Goal: Task Accomplishment & Management: Use online tool/utility

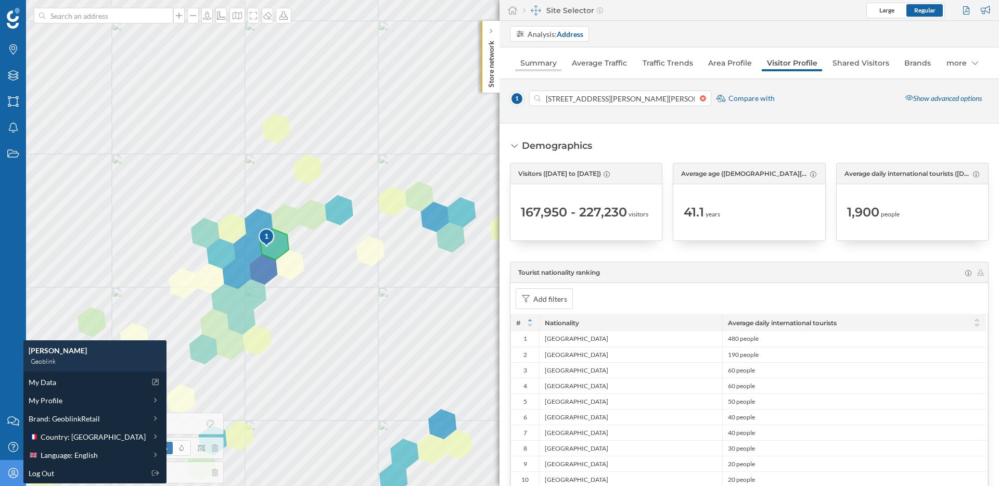
click at [536, 69] on link "Summary" at bounding box center [538, 63] width 46 height 17
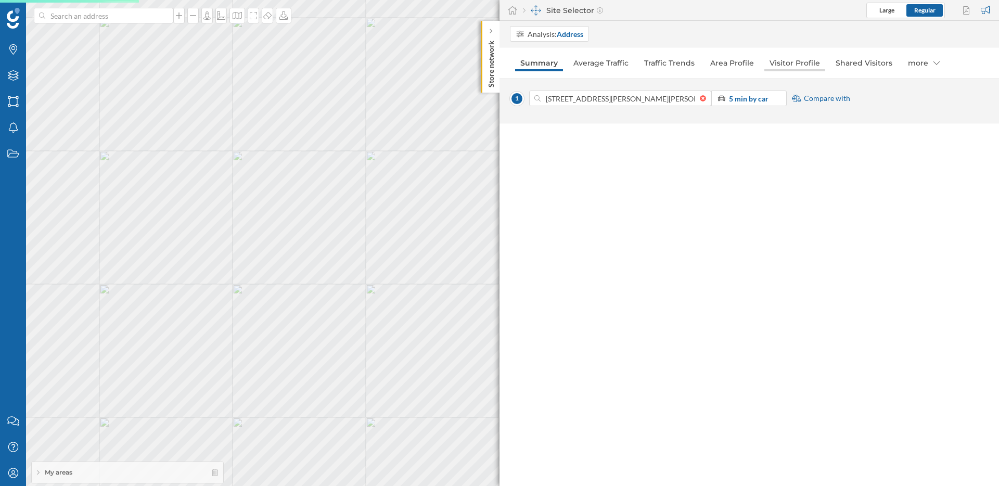
click at [809, 64] on link "Visitor Profile" at bounding box center [795, 63] width 61 height 17
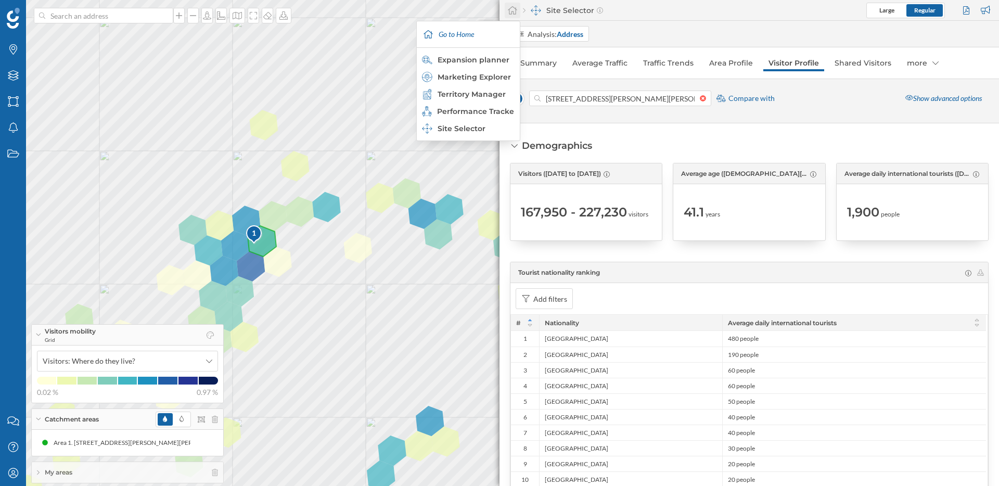
click at [512, 6] on icon at bounding box center [512, 10] width 9 height 8
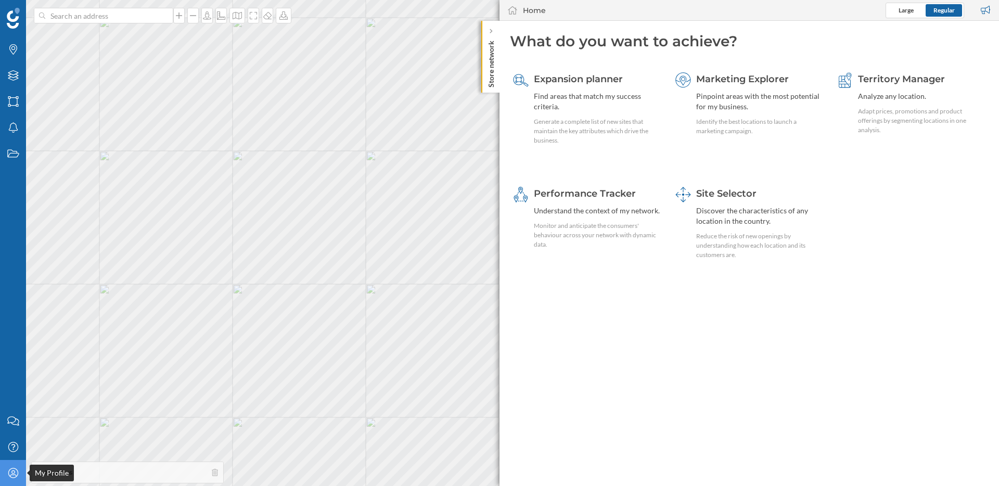
click at [8, 471] on icon "My Profile" at bounding box center [13, 473] width 13 height 10
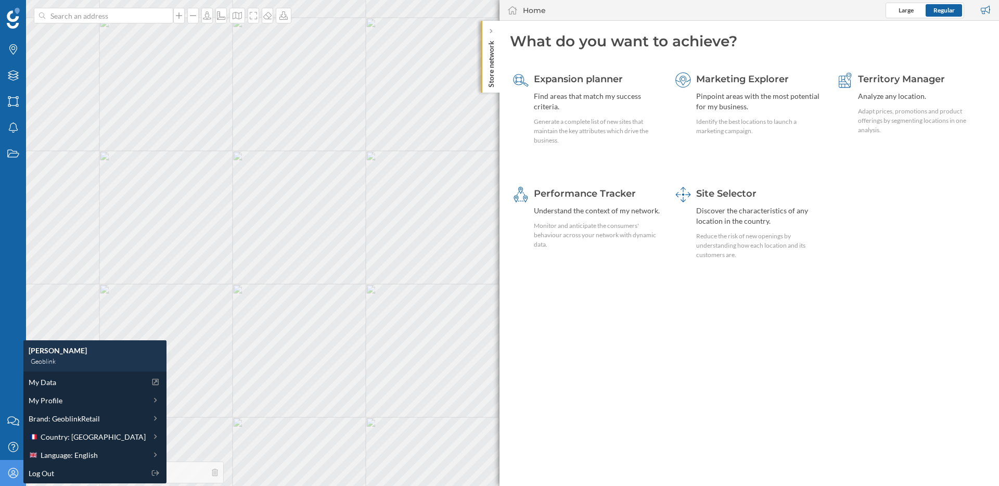
click at [8, 471] on icon "My Profile" at bounding box center [13, 473] width 13 height 10
click at [858, 79] on span "Territory Manager" at bounding box center [901, 78] width 87 height 11
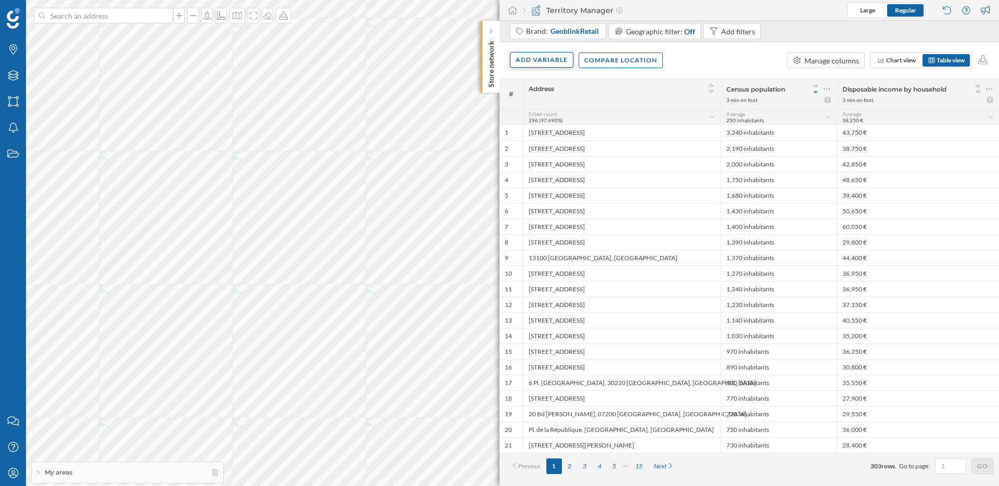
click at [526, 62] on div "Add variable" at bounding box center [542, 60] width 64 height 16
click at [550, 104] on div "External variables" at bounding box center [568, 102] width 104 height 11
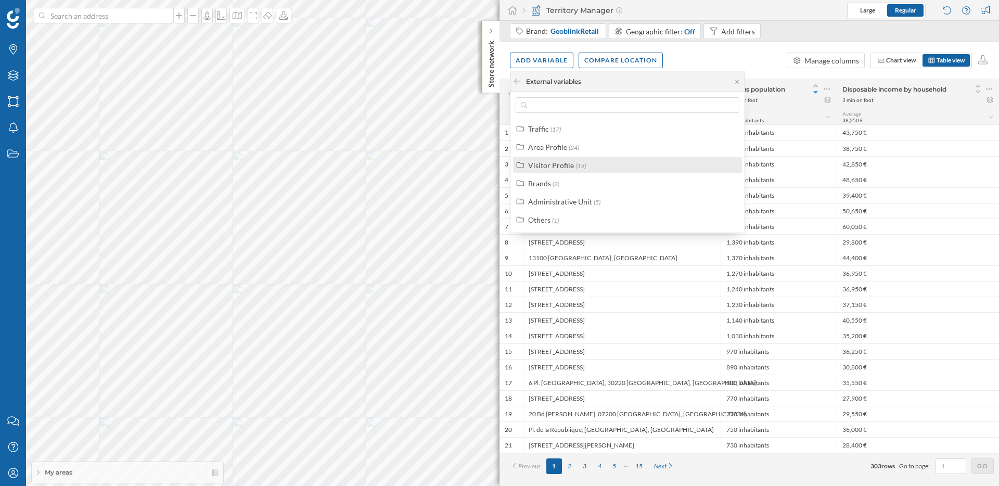
click at [603, 161] on div "Visitor Profile (15)" at bounding box center [632, 165] width 208 height 11
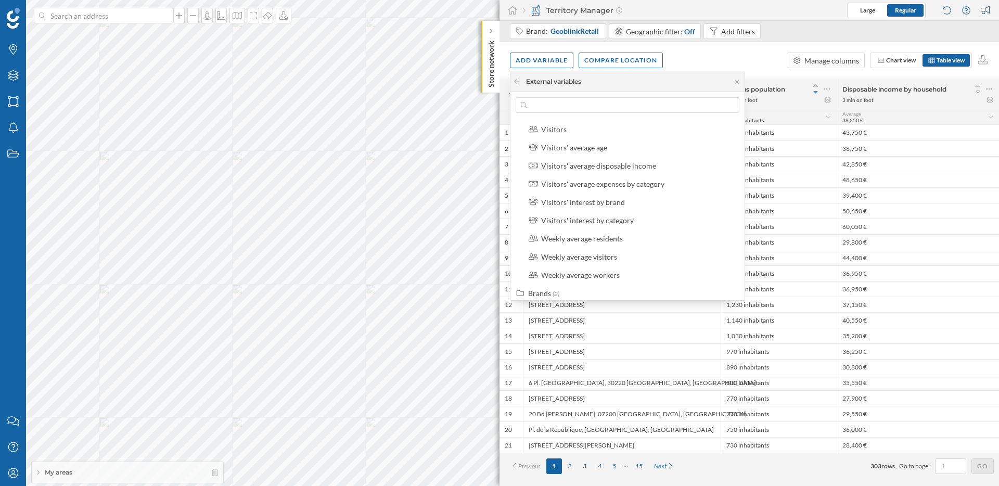
scroll to position [164, 0]
click at [597, 222] on div "Visitors' interest by category" at bounding box center [587, 220] width 93 height 9
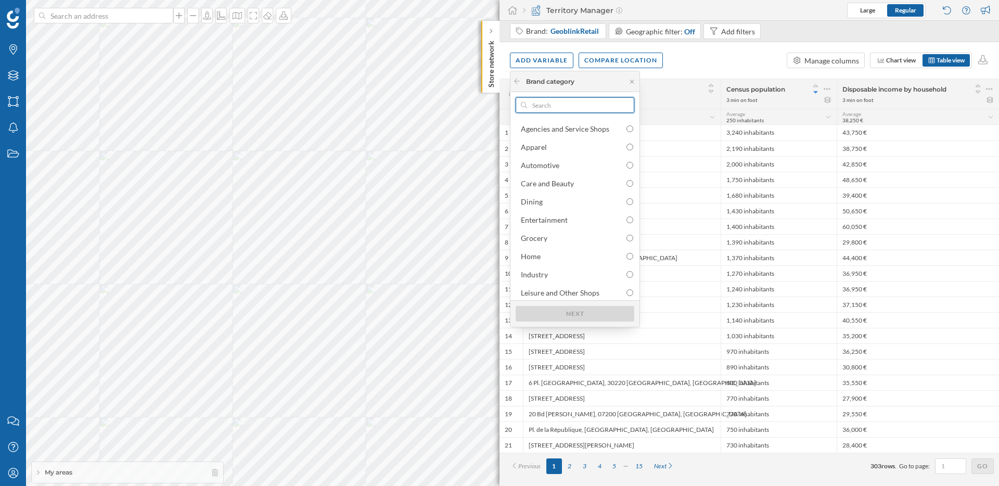
click at [568, 106] on input "text" at bounding box center [575, 105] width 96 height 16
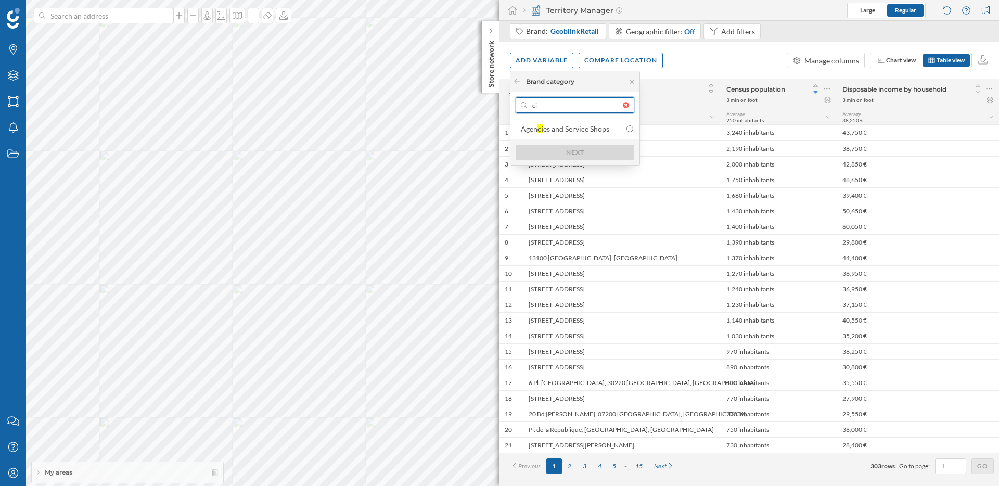
type input "c"
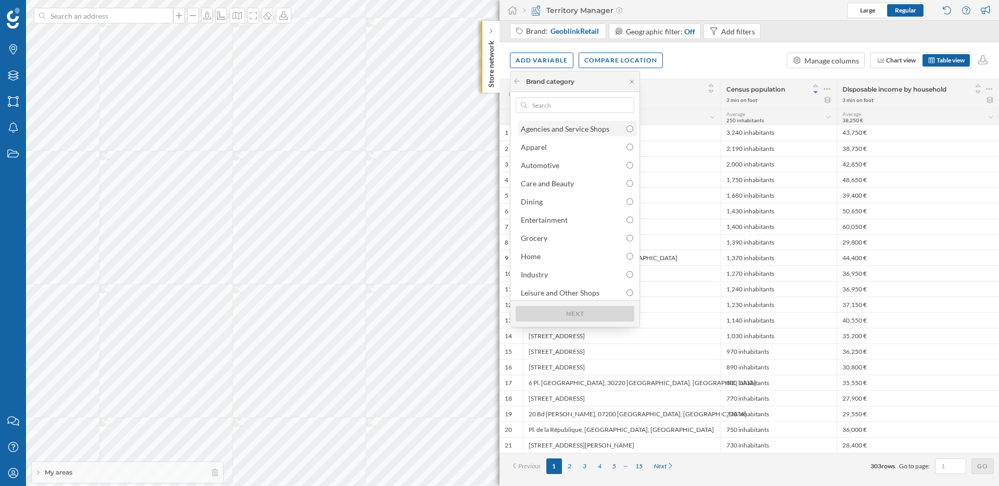
scroll to position [21, 0]
click at [630, 198] on input "radio" at bounding box center [630, 199] width 7 height 7
radio input "true"
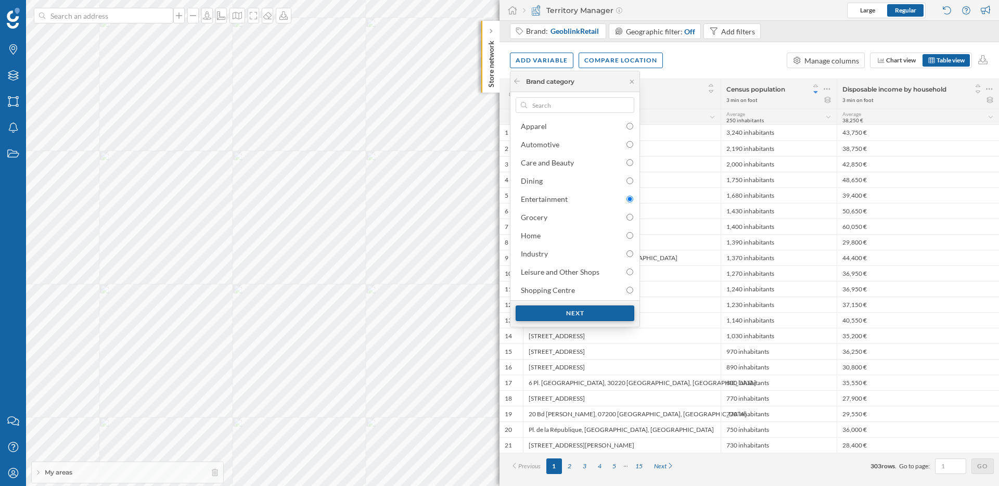
click at [562, 313] on div "Next" at bounding box center [575, 314] width 119 height 16
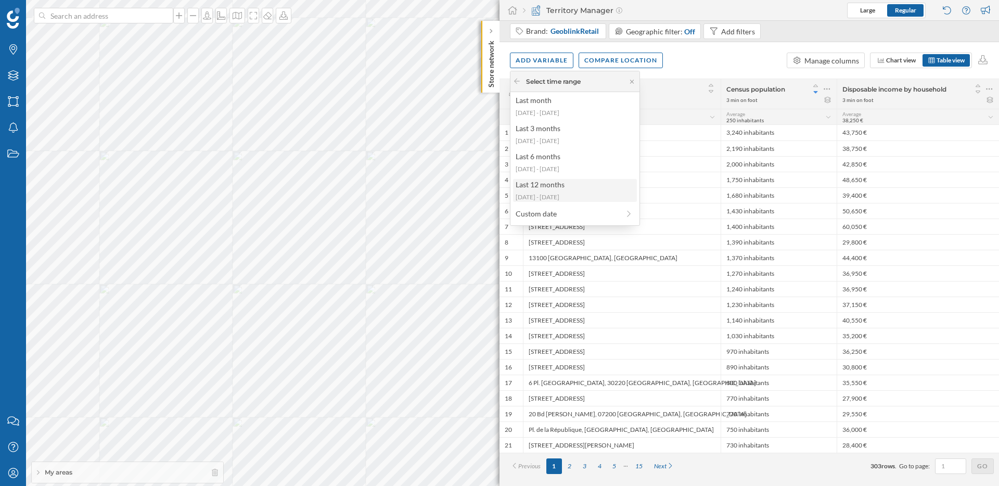
click at [555, 185] on div "Last 12 months" at bounding box center [575, 184] width 118 height 11
click at [627, 195] on input "Grid" at bounding box center [630, 195] width 7 height 7
radio input "true"
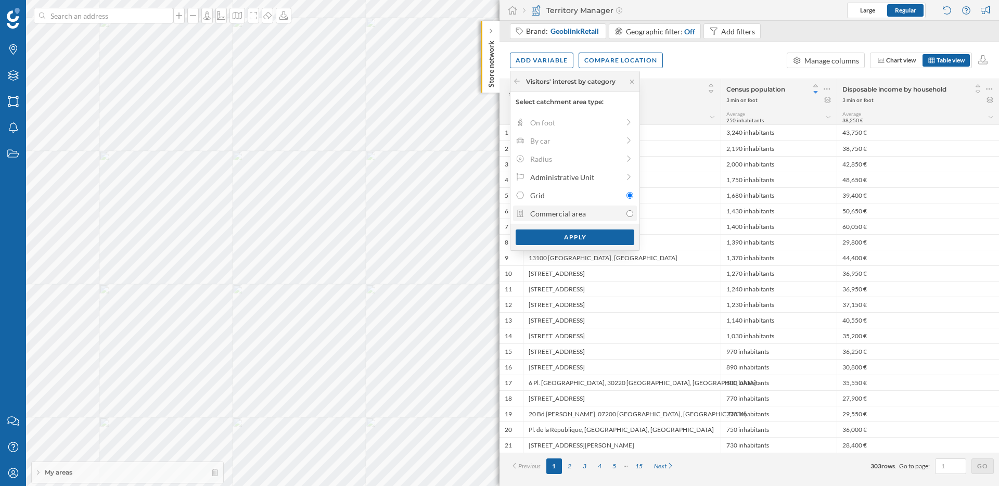
click at [630, 209] on div at bounding box center [630, 213] width 7 height 11
click at [630, 210] on input "Commercial area" at bounding box center [630, 213] width 7 height 7
radio input "true"
click at [582, 238] on div "Apply" at bounding box center [575, 237] width 119 height 16
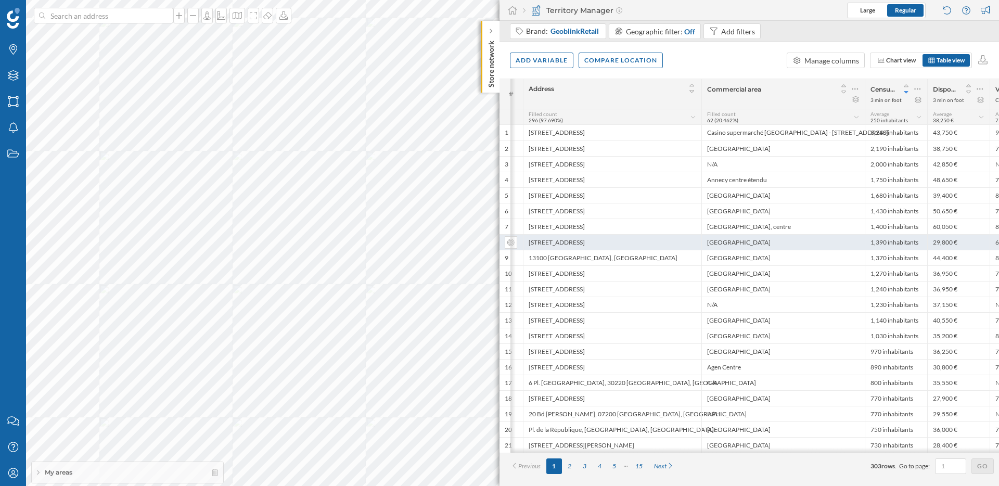
scroll to position [0, 53]
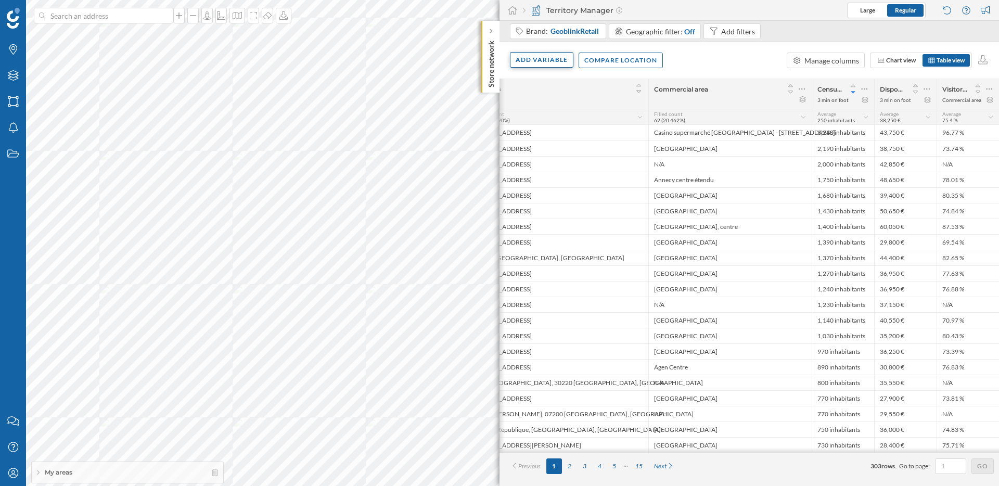
click at [550, 62] on div "Add variable" at bounding box center [542, 60] width 64 height 16
click at [612, 92] on div "Add variable" at bounding box center [575, 81] width 129 height 21
click at [612, 96] on div "External variables" at bounding box center [575, 103] width 124 height 16
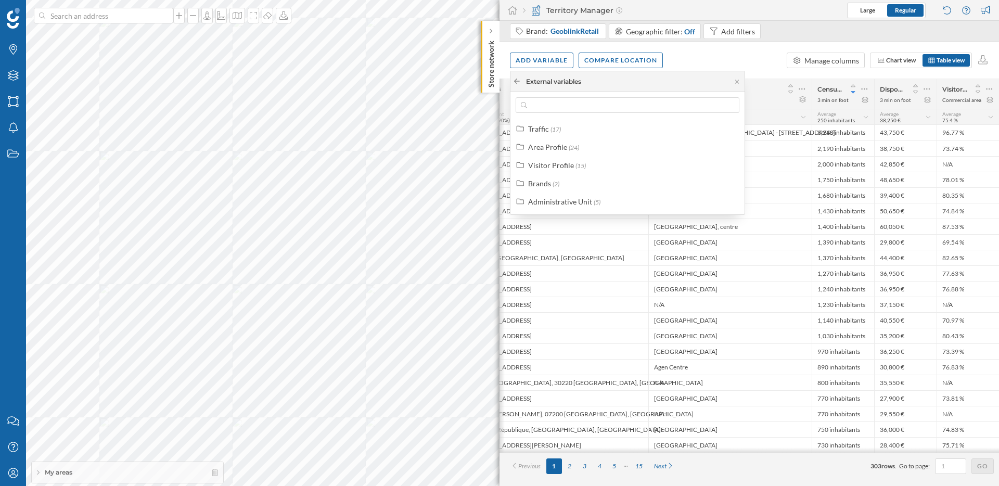
click at [516, 82] on icon at bounding box center [517, 81] width 8 height 6
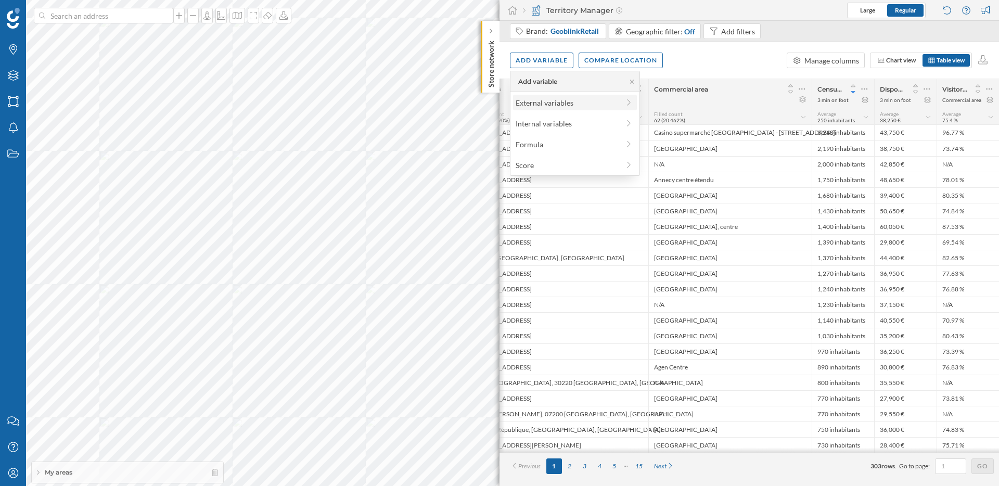
click at [587, 100] on div "External variables" at bounding box center [568, 102] width 104 height 11
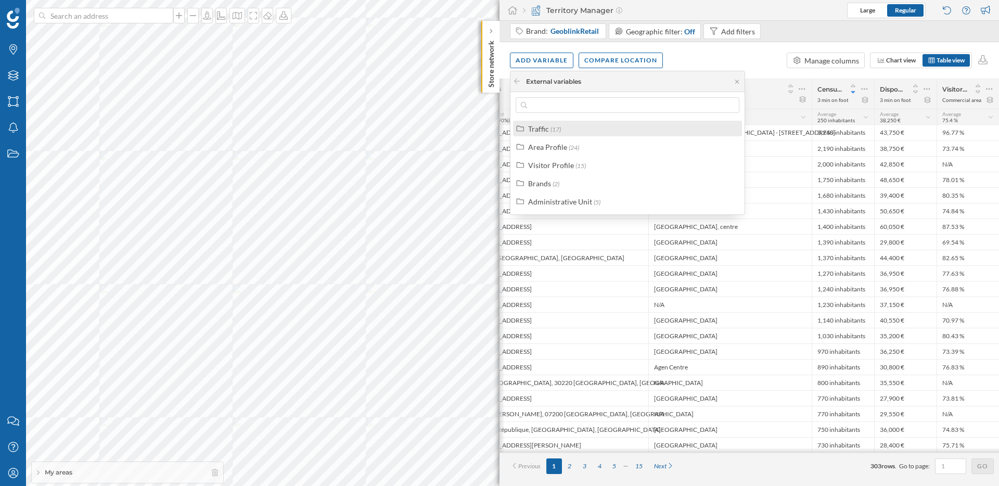
click at [569, 126] on div "Traffic (17)" at bounding box center [632, 128] width 208 height 11
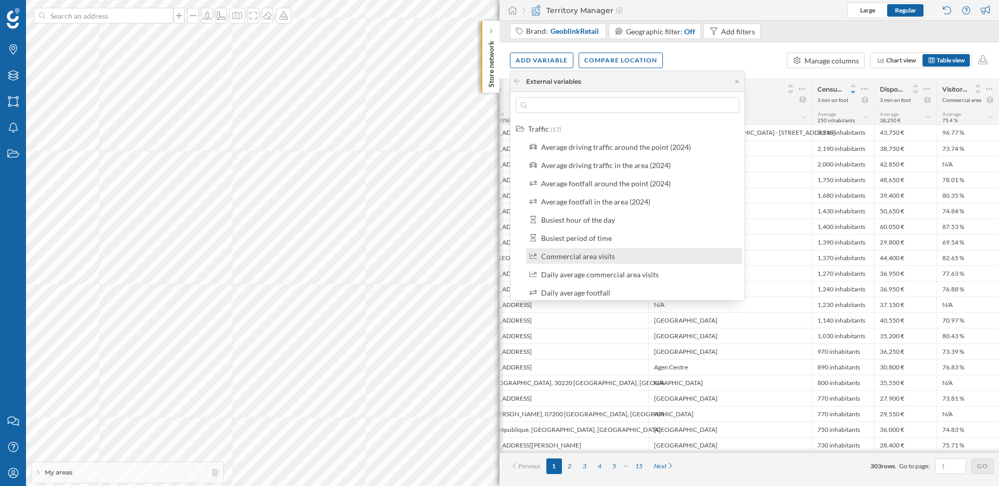
click at [604, 259] on div "Commercial area visits" at bounding box center [578, 256] width 74 height 9
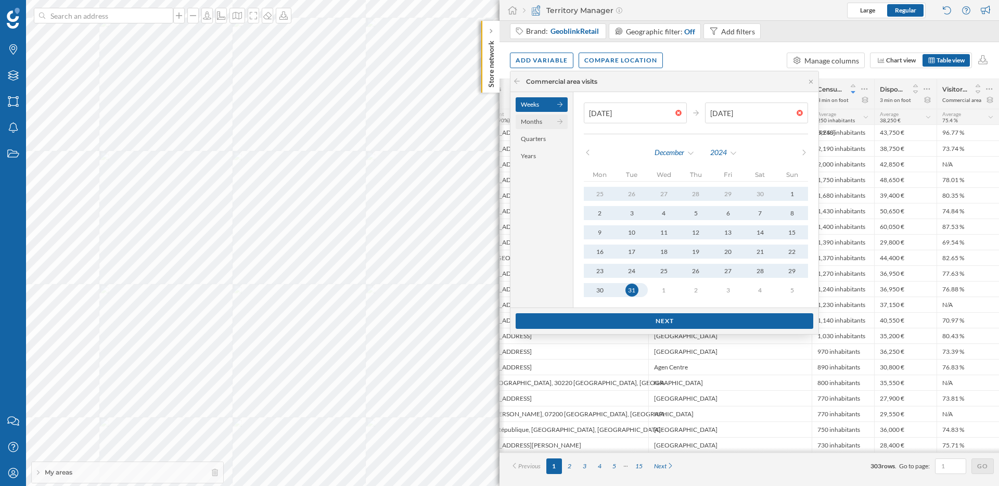
click at [537, 120] on div "Months" at bounding box center [542, 122] width 52 height 15
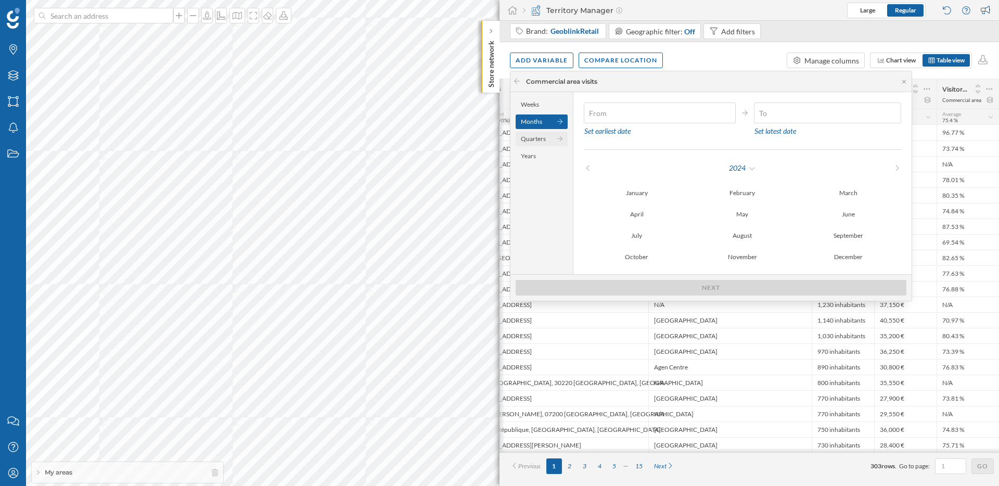
click at [540, 135] on div "Quarters" at bounding box center [542, 139] width 52 height 15
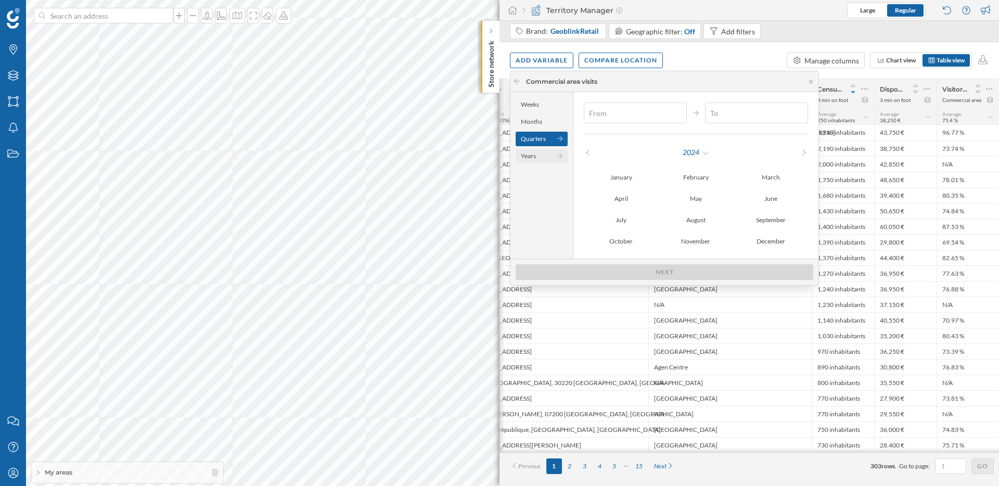
click at [538, 159] on div "Years" at bounding box center [542, 156] width 52 height 15
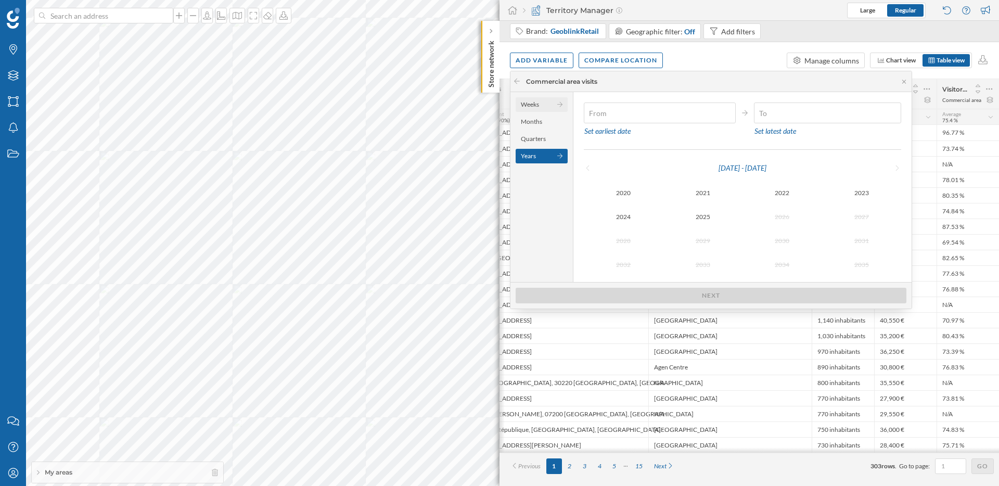
click at [535, 103] on div "Weeks" at bounding box center [542, 104] width 52 height 15
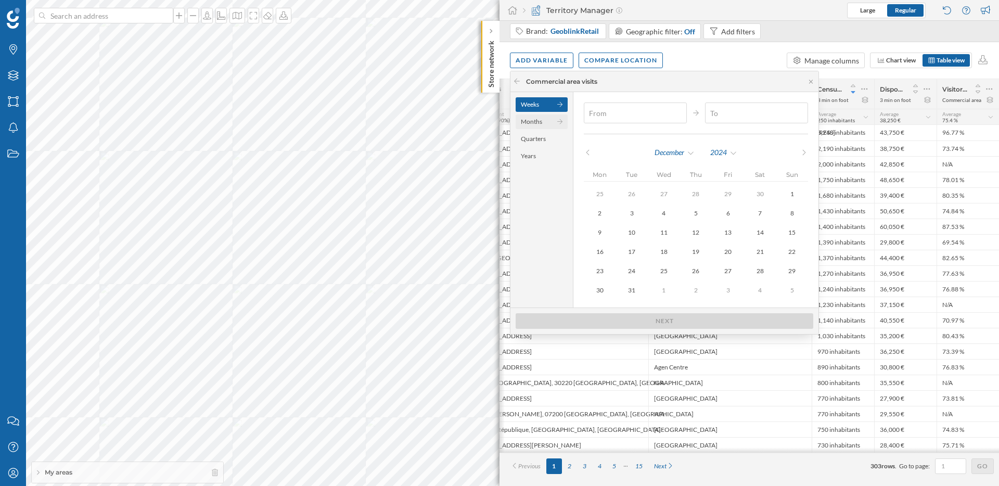
click at [541, 119] on div "Months" at bounding box center [542, 122] width 52 height 15
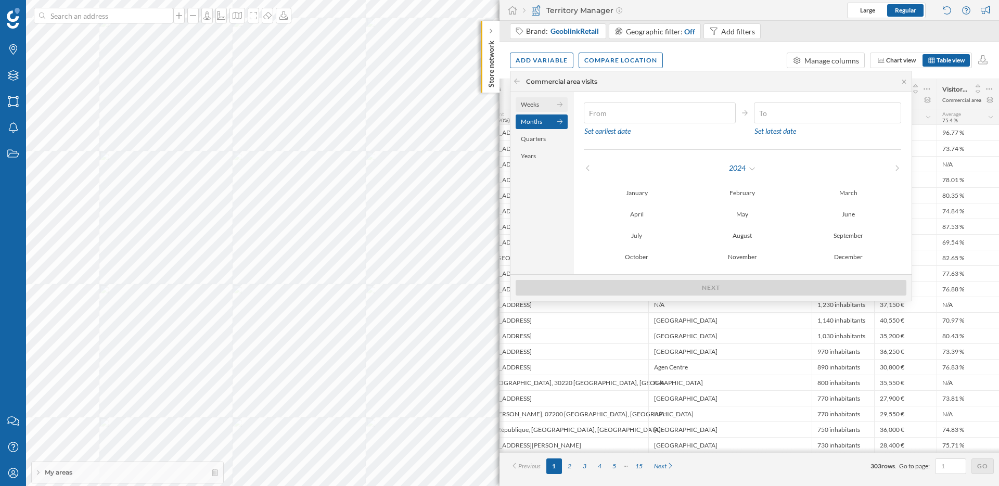
click at [535, 100] on div "Weeks" at bounding box center [542, 104] width 52 height 15
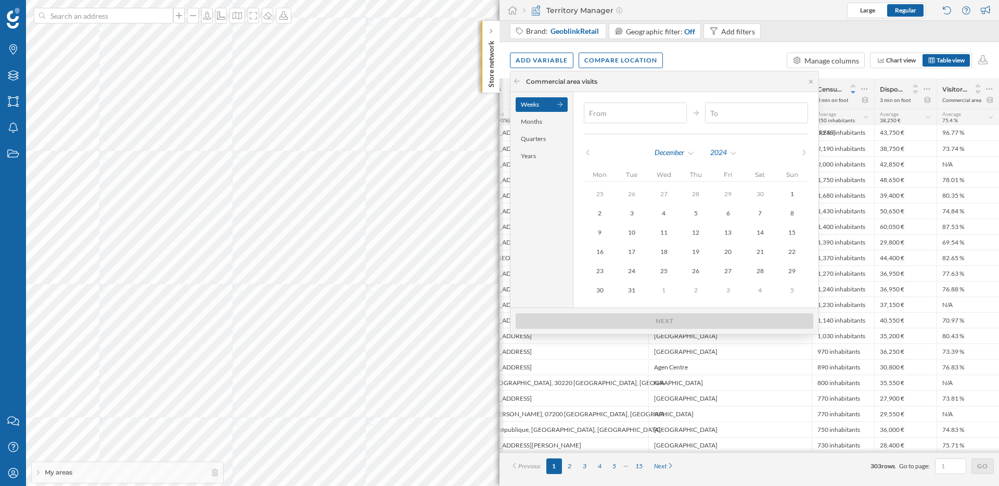
click at [693, 62] on div "Add variable Compare location Manage columns Chart view Table view" at bounding box center [750, 60] width 500 height 36
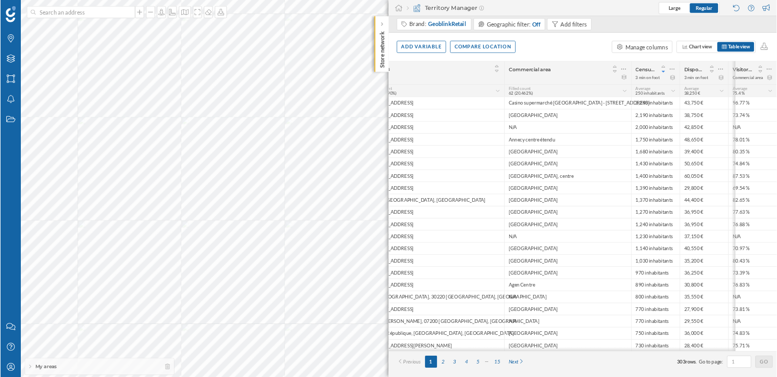
scroll to position [0, 0]
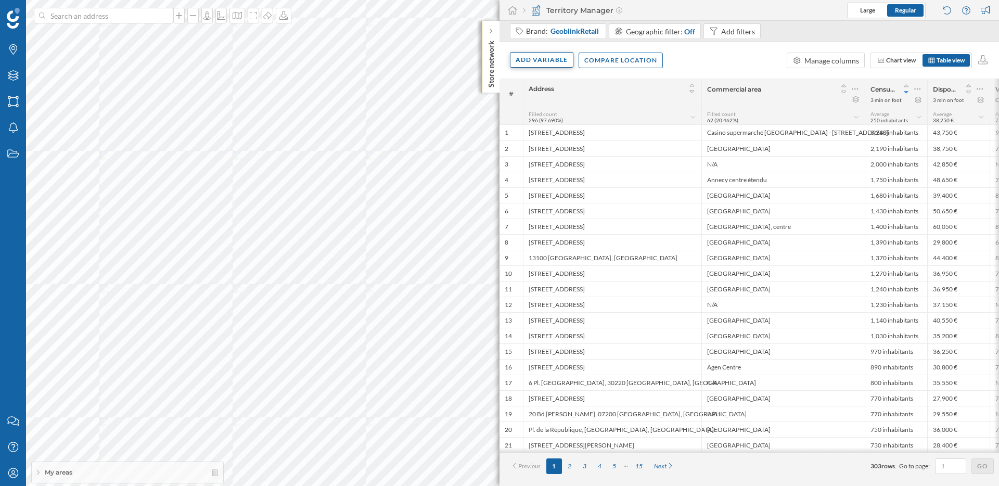
click at [543, 63] on div "Add variable" at bounding box center [542, 60] width 64 height 16
click at [596, 105] on div "External variables" at bounding box center [568, 102] width 104 height 11
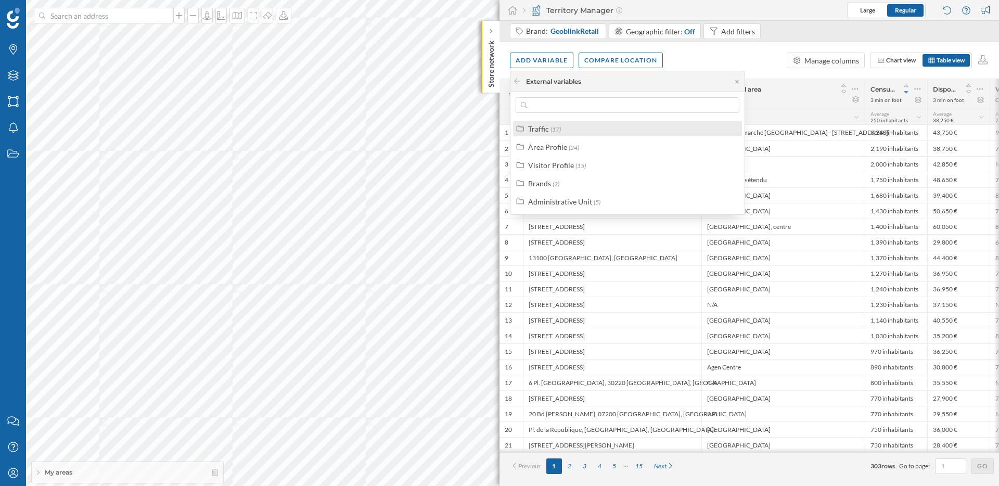
click at [601, 132] on div "Traffic (17)" at bounding box center [632, 128] width 208 height 11
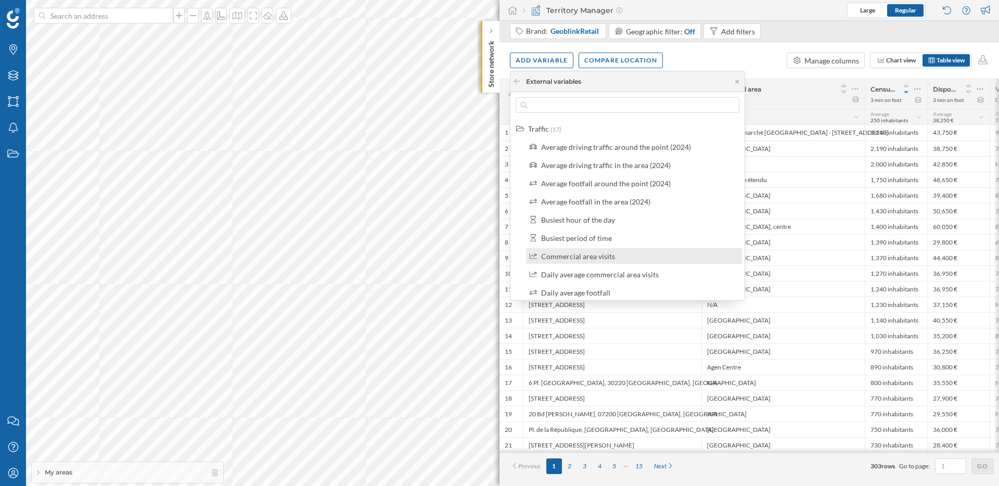
click at [622, 251] on div "Commercial area visits" at bounding box center [638, 256] width 195 height 11
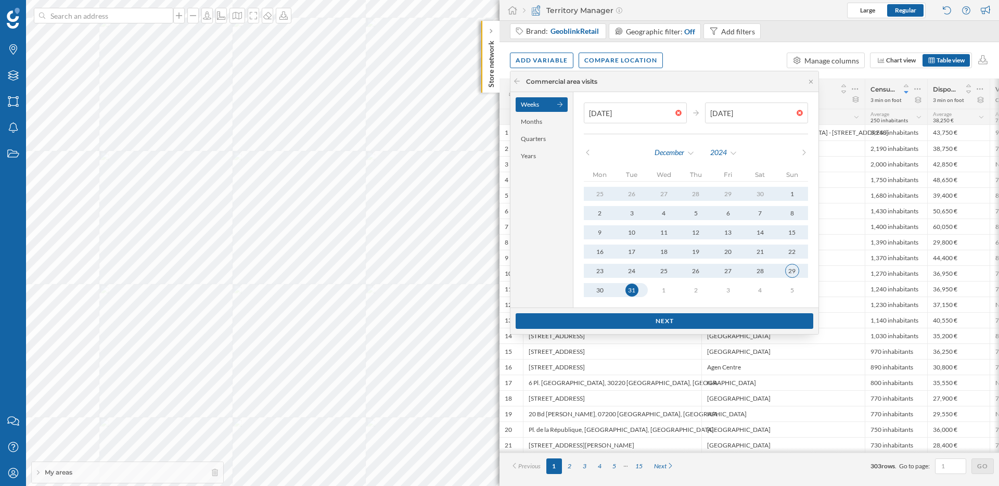
click at [792, 269] on div "29" at bounding box center [793, 271] width 14 height 14
click at [790, 248] on div "22" at bounding box center [793, 252] width 14 height 14
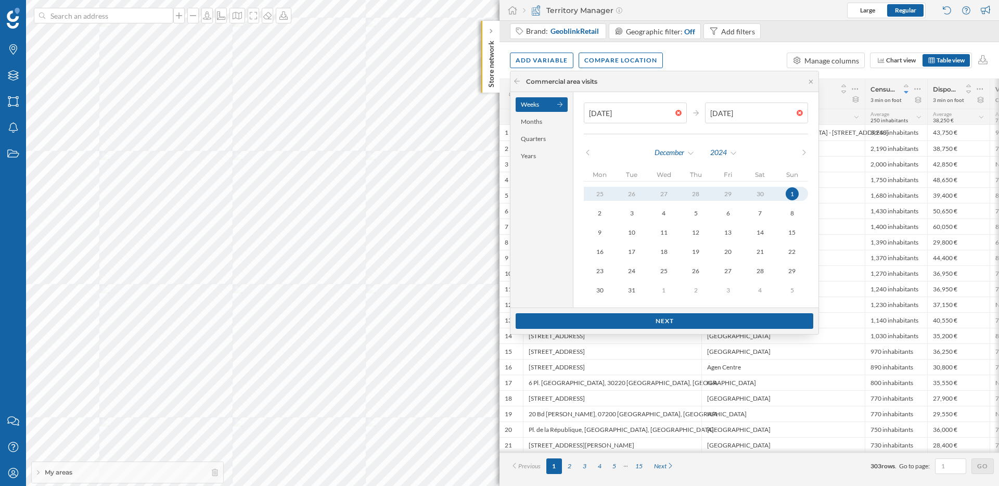
click at [786, 195] on div "1" at bounding box center [792, 193] width 13 height 13
click at [787, 214] on div "8" at bounding box center [792, 213] width 13 height 13
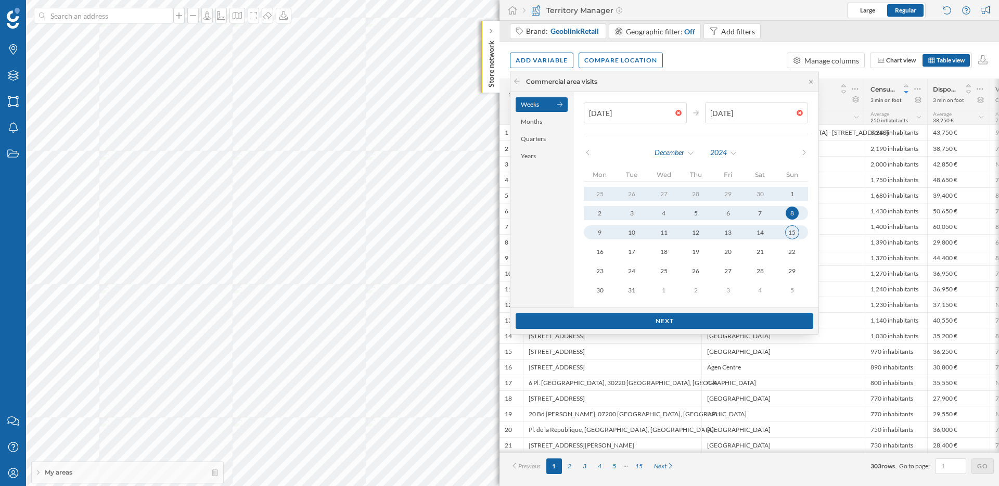
click at [786, 226] on div "15" at bounding box center [793, 232] width 14 height 14
click at [788, 245] on div "22" at bounding box center [793, 252] width 14 height 14
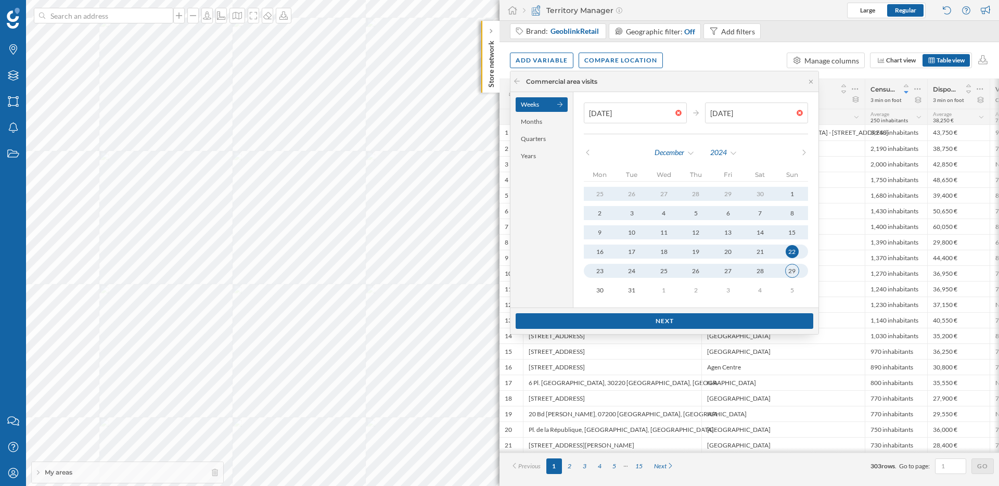
type input "29/12/2024"
click at [787, 270] on div "29" at bounding box center [792, 270] width 13 height 13
click at [676, 113] on div at bounding box center [681, 113] width 11 height 6
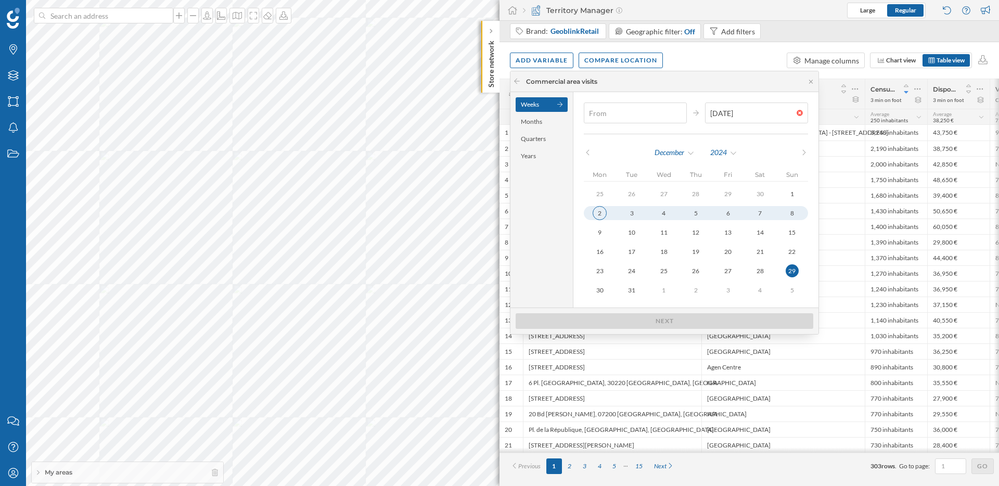
type input "[DATE]"
click at [593, 212] on div "2" at bounding box center [600, 213] width 14 height 14
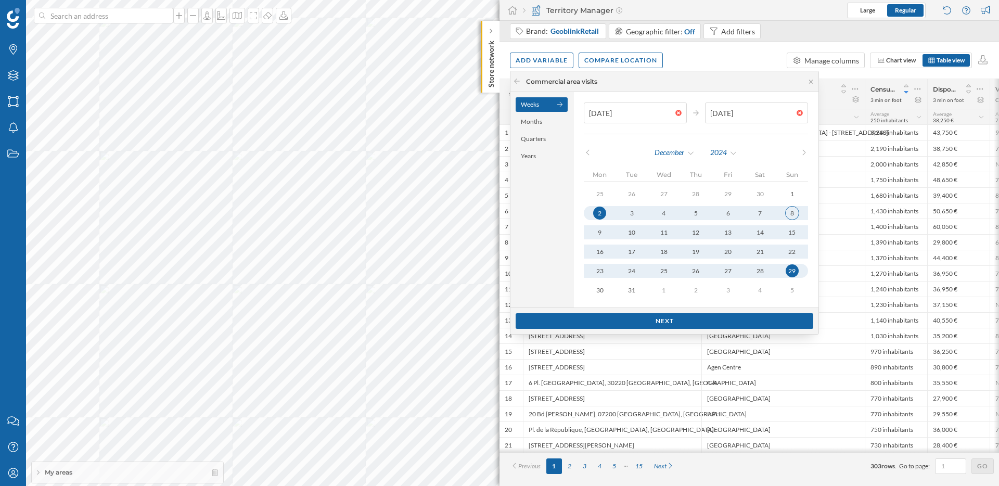
click at [786, 213] on div "8" at bounding box center [793, 213] width 14 height 14
click at [797, 114] on div at bounding box center [802, 113] width 11 height 6
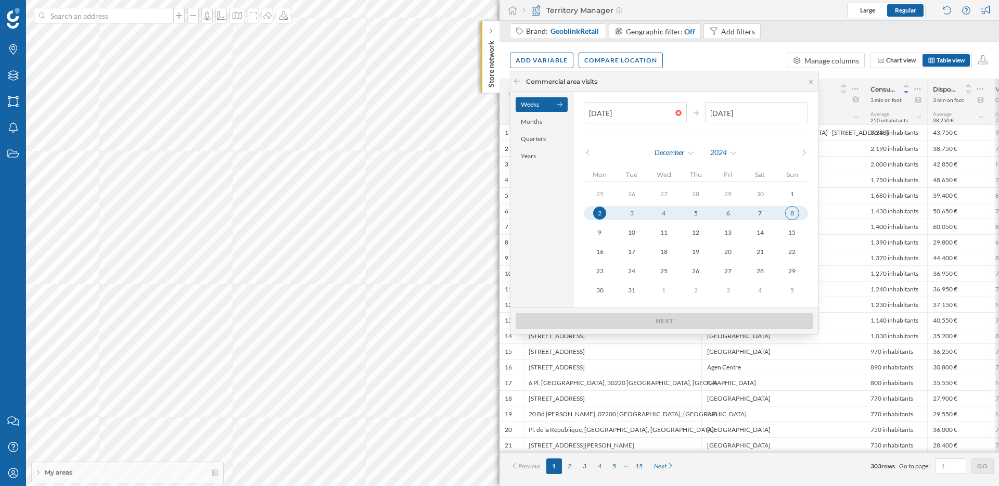
click at [786, 212] on div "8" at bounding box center [793, 213] width 14 height 14
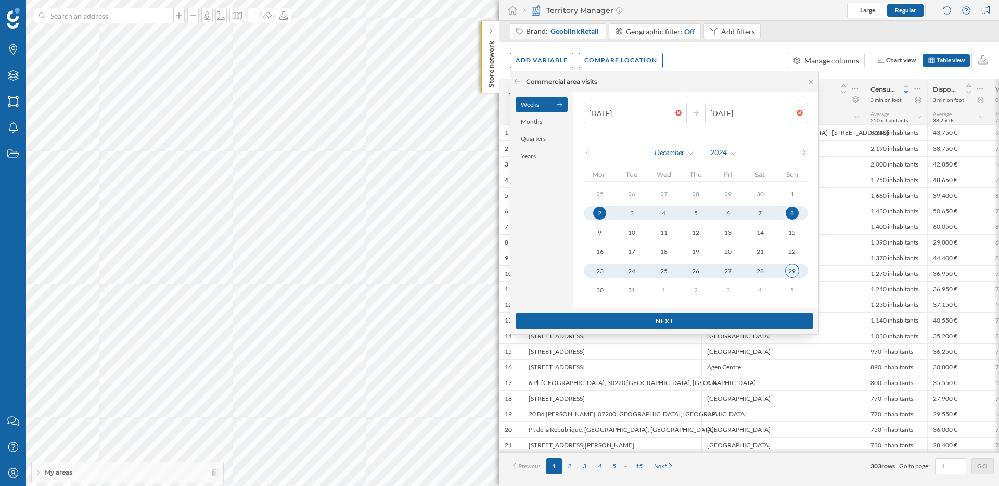
type input "29/12/2024"
click at [786, 265] on div "29" at bounding box center [793, 271] width 14 height 14
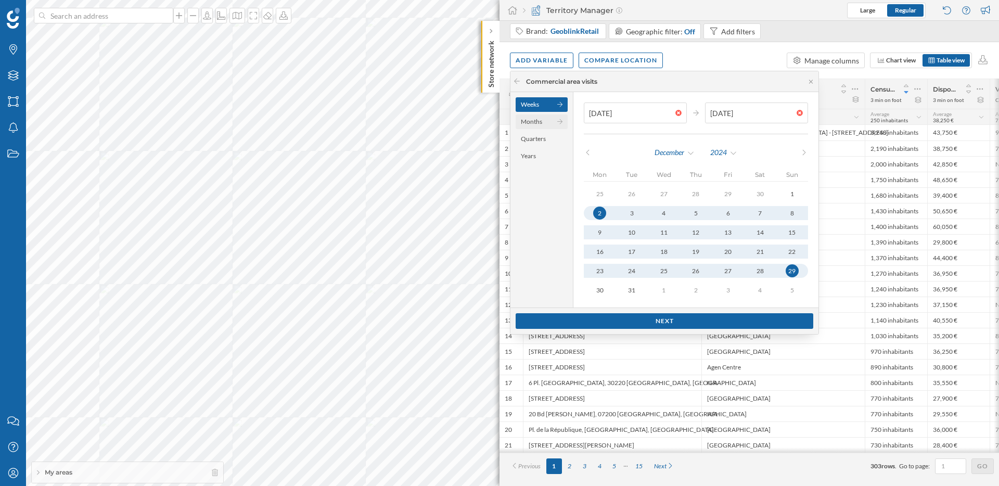
click at [558, 120] on icon at bounding box center [561, 122] width 6 height 6
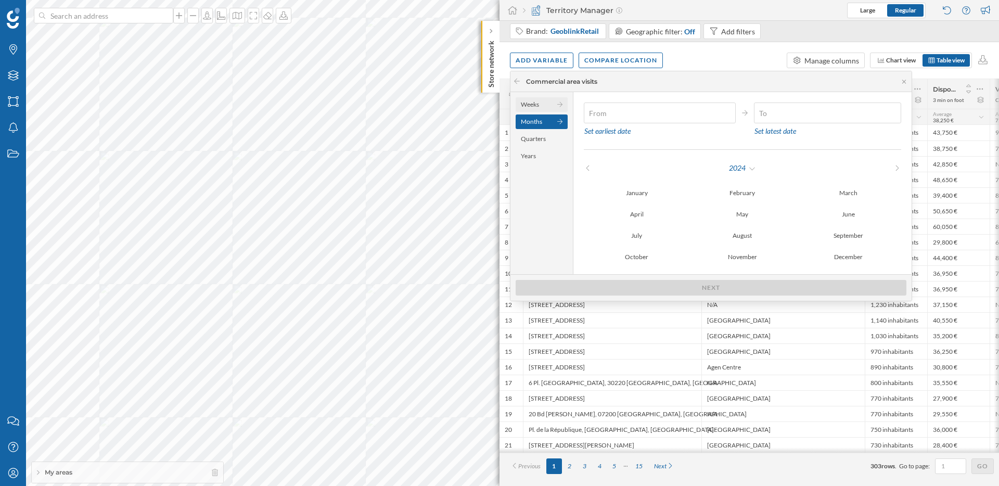
click at [551, 107] on div "Weeks" at bounding box center [542, 104] width 52 height 15
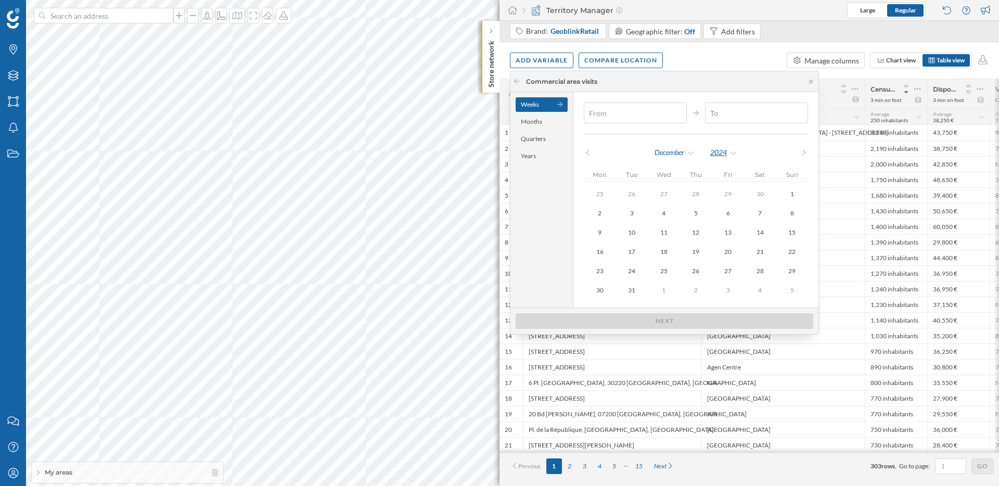
click at [730, 153] on div "2024" at bounding box center [724, 153] width 28 height 16
click at [714, 280] on div "2025" at bounding box center [745, 280] width 68 height 11
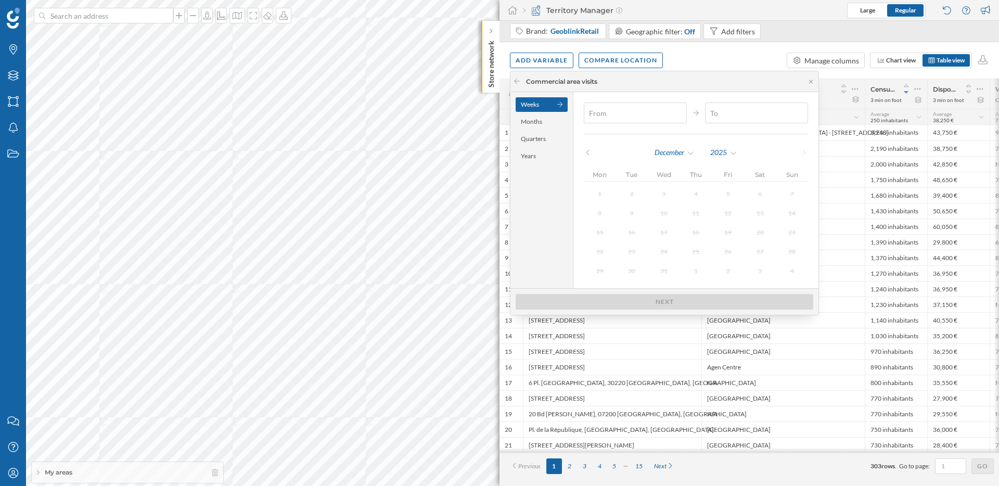
click at [585, 151] on icon at bounding box center [588, 152] width 8 height 6
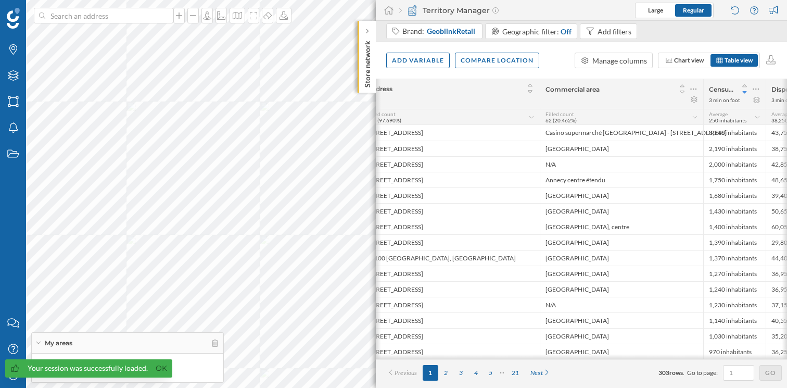
scroll to position [0, 144]
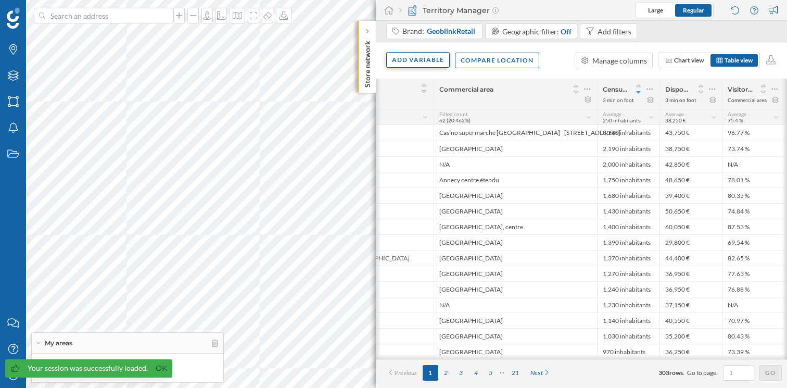
click at [415, 62] on div "Add variable" at bounding box center [418, 60] width 64 height 16
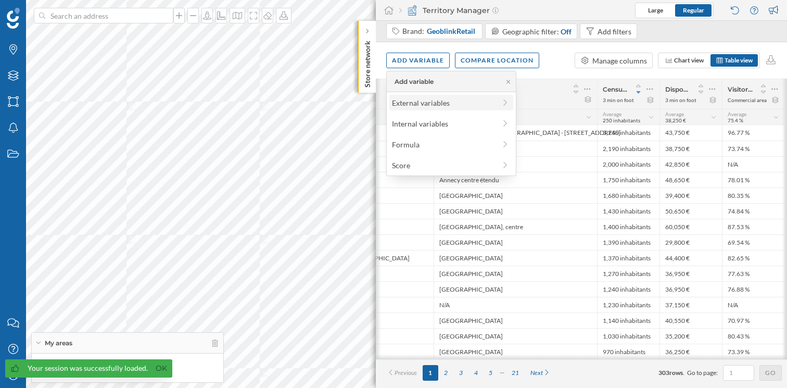
click at [441, 101] on div "External variables" at bounding box center [444, 102] width 104 height 11
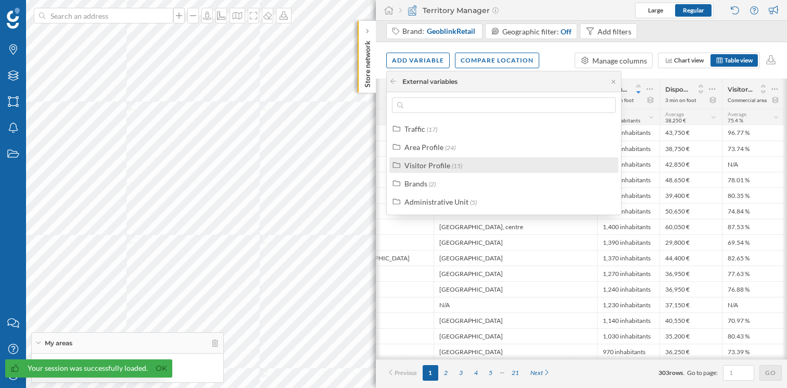
click at [474, 163] on div "Visitor Profile (15)" at bounding box center [508, 165] width 208 height 11
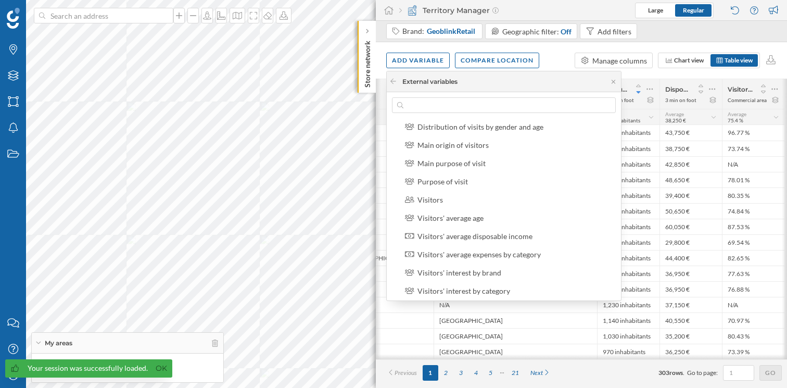
scroll to position [187, 0]
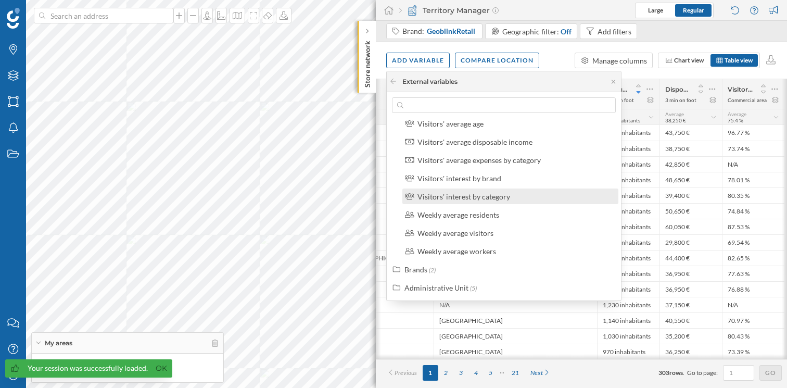
click at [487, 197] on div "Visitors' interest by category" at bounding box center [463, 196] width 93 height 9
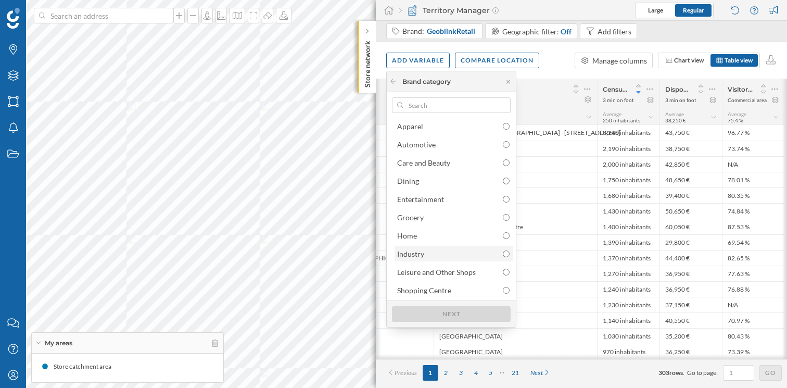
scroll to position [0, 0]
click at [393, 82] on icon at bounding box center [393, 81] width 8 height 6
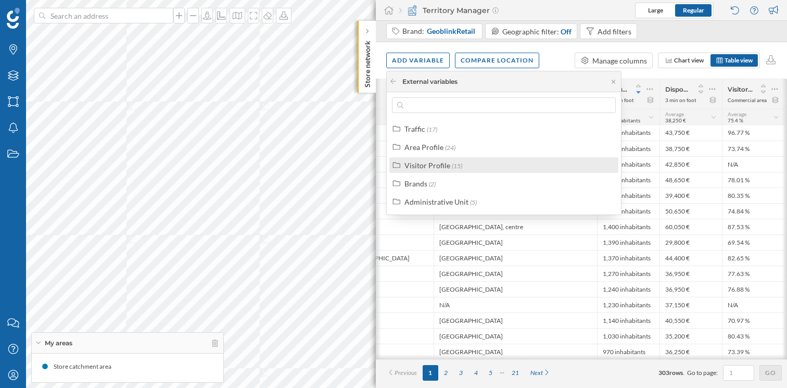
click at [467, 165] on div "Visitor Profile (15)" at bounding box center [508, 165] width 208 height 11
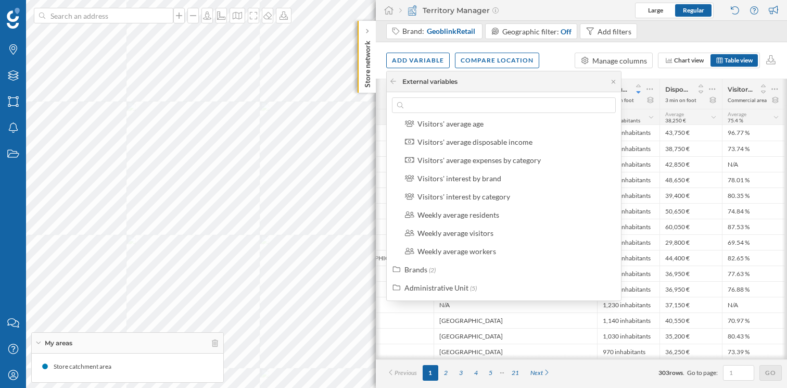
scroll to position [171, 0]
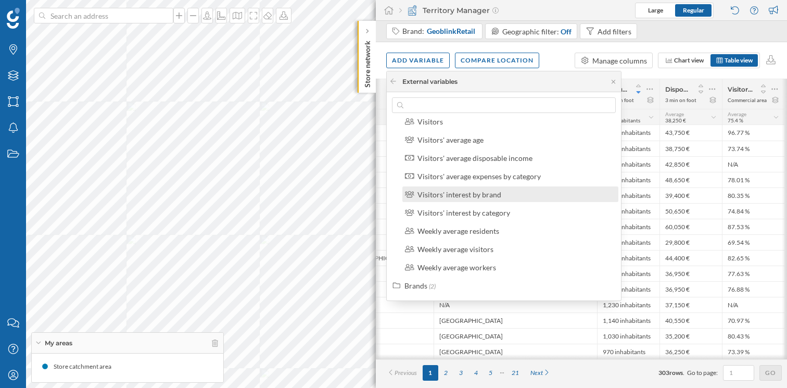
click at [485, 195] on div "Visitors' interest by brand" at bounding box center [459, 194] width 84 height 9
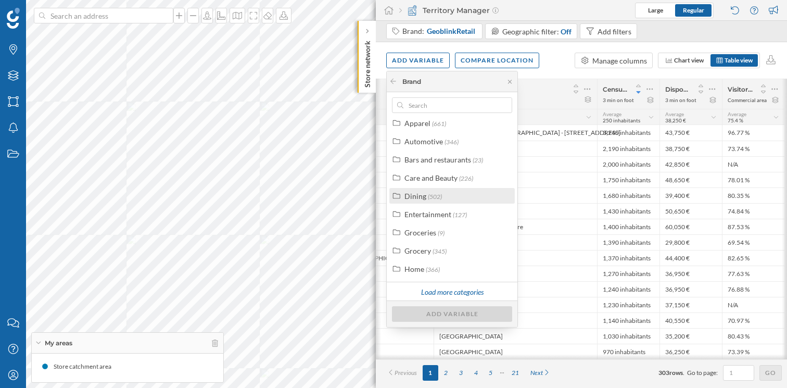
scroll to position [24, 0]
click at [420, 178] on div "Care and Beauty" at bounding box center [430, 177] width 53 height 9
click at [433, 210] on div "Personal Care" at bounding box center [439, 213] width 46 height 9
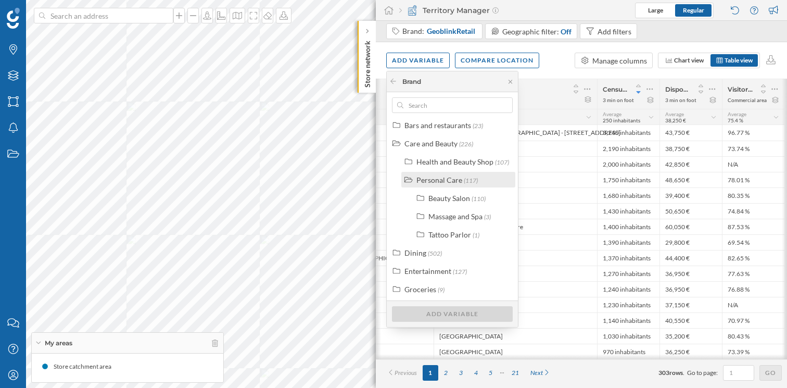
scroll to position [62, 0]
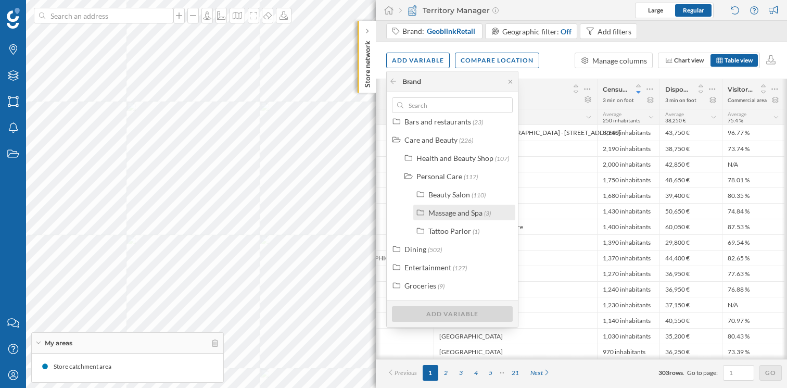
click at [448, 214] on div "Massage and Spa" at bounding box center [455, 212] width 54 height 9
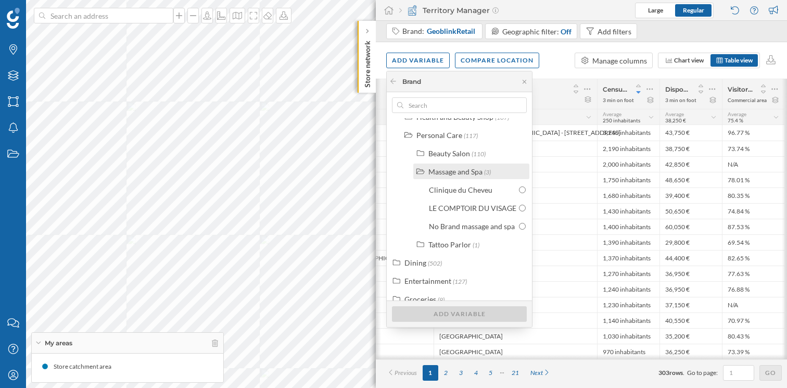
scroll to position [105, 0]
click at [494, 168] on div "Massage and Spa (3)" at bounding box center [475, 169] width 95 height 11
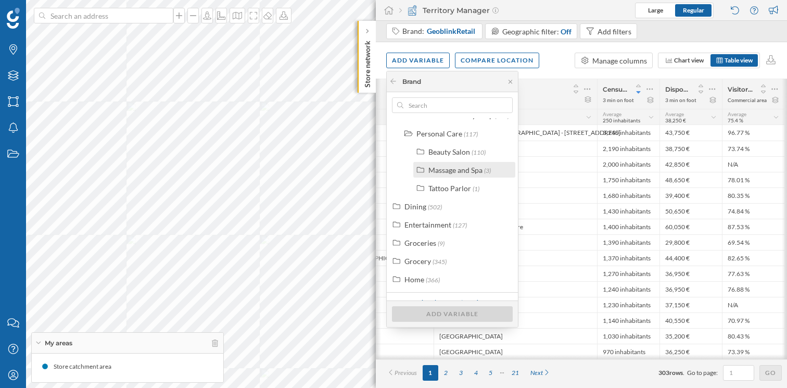
click at [494, 168] on div "Massage and Spa (3)" at bounding box center [468, 169] width 81 height 11
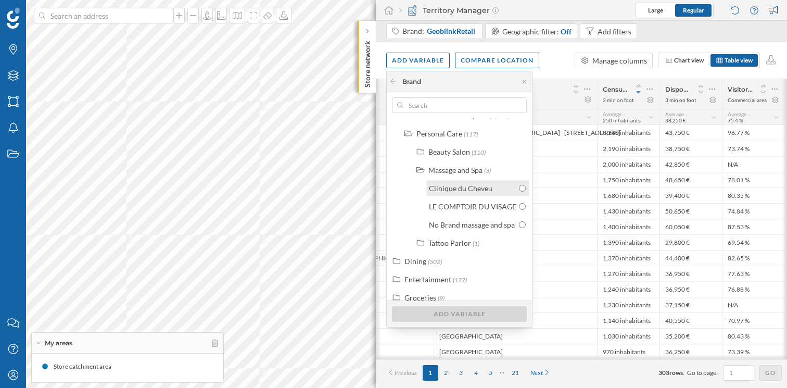
click at [525, 186] on input "radio" at bounding box center [522, 188] width 7 height 7
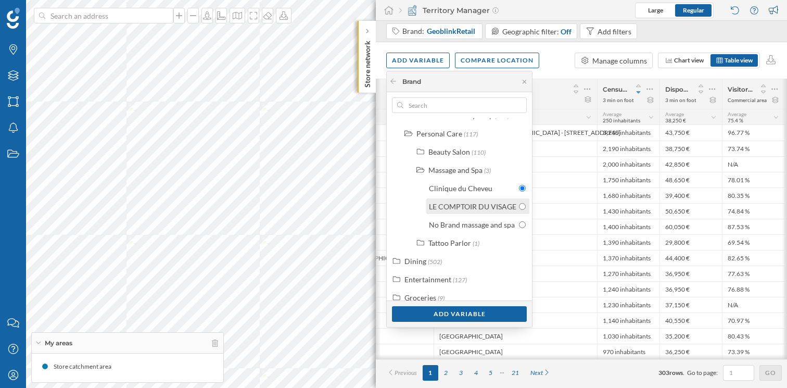
click at [524, 207] on input "radio" at bounding box center [522, 206] width 7 height 7
radio input "true"
radio input "false"
click at [523, 226] on input "radio" at bounding box center [522, 224] width 7 height 7
radio input "true"
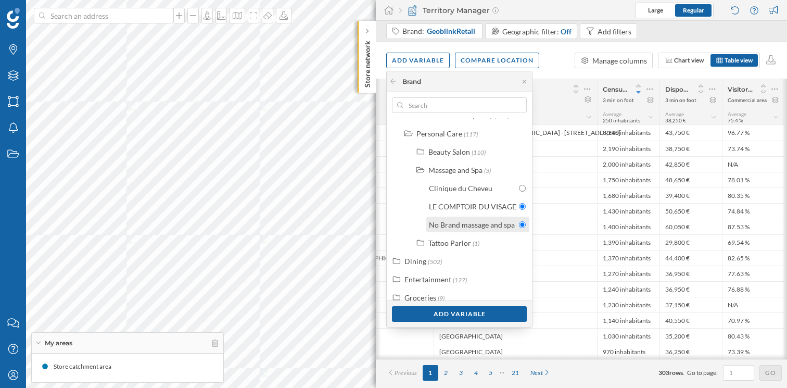
radio input "false"
click at [523, 187] on input "radio" at bounding box center [522, 188] width 7 height 7
radio input "true"
radio input "false"
click at [477, 169] on div "Massage and Spa" at bounding box center [455, 170] width 54 height 9
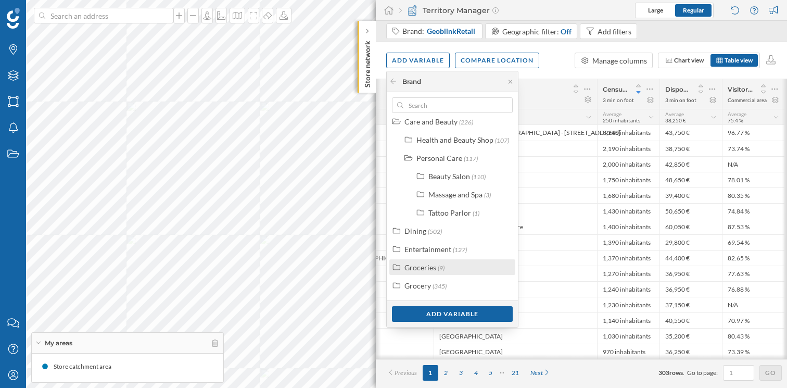
scroll to position [56, 0]
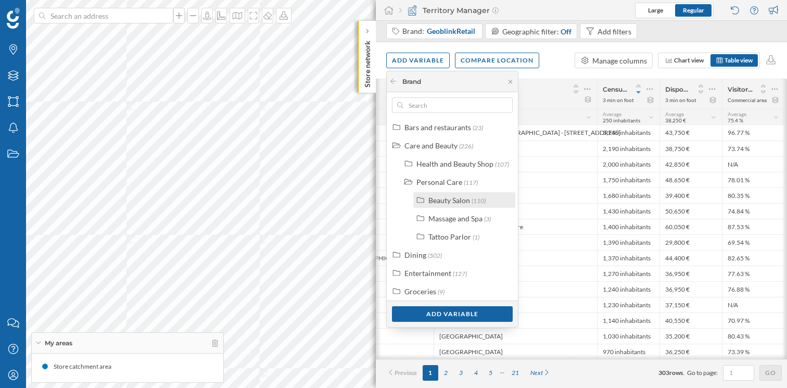
click at [467, 205] on label "Beauty Salon (110)" at bounding box center [456, 200] width 57 height 11
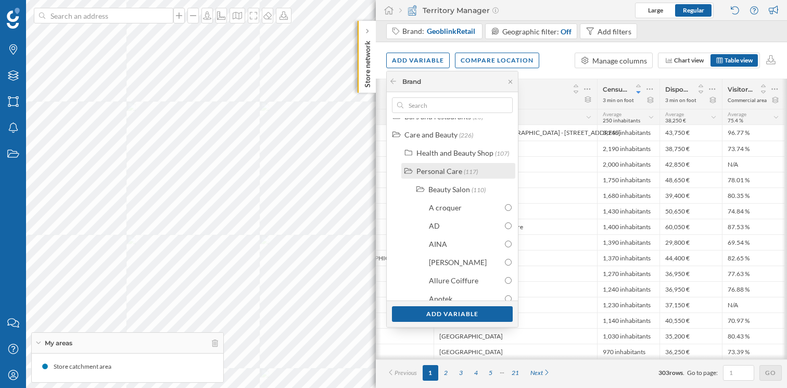
scroll to position [63, 0]
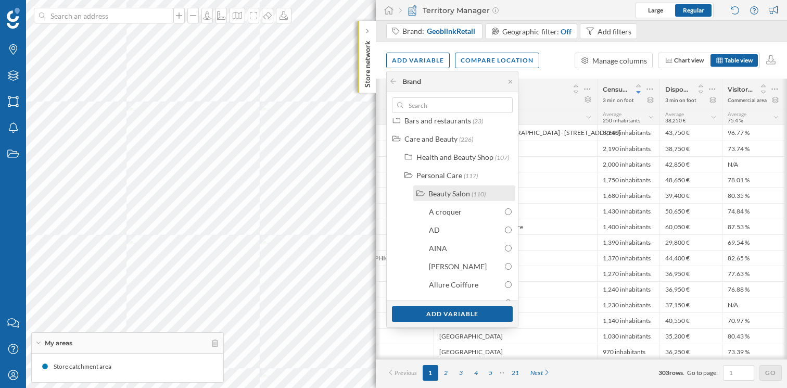
click at [473, 190] on span "(110)" at bounding box center [479, 194] width 14 height 8
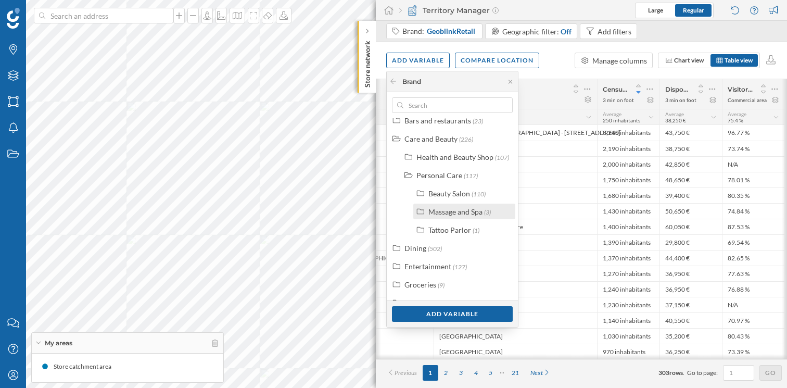
click at [457, 216] on div "Massage and Spa" at bounding box center [455, 211] width 54 height 9
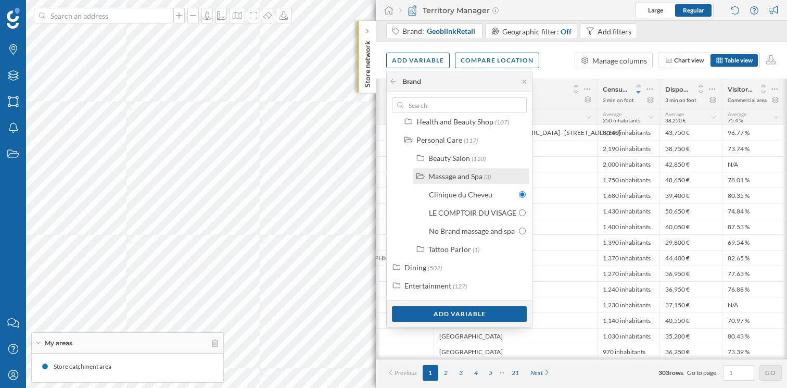
scroll to position [100, 0]
click at [456, 150] on label "Beauty Salon (110)" at bounding box center [456, 155] width 57 height 11
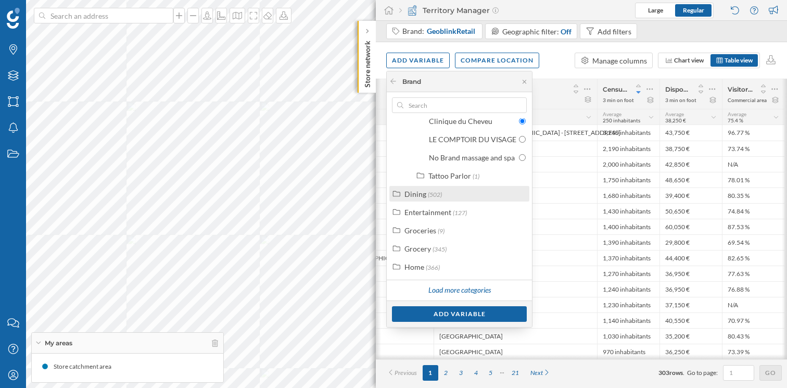
scroll to position [0, 0]
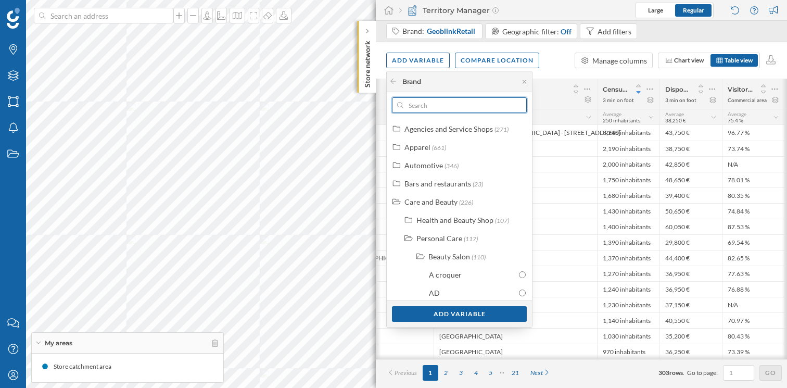
click at [434, 100] on input "text" at bounding box center [459, 105] width 112 height 16
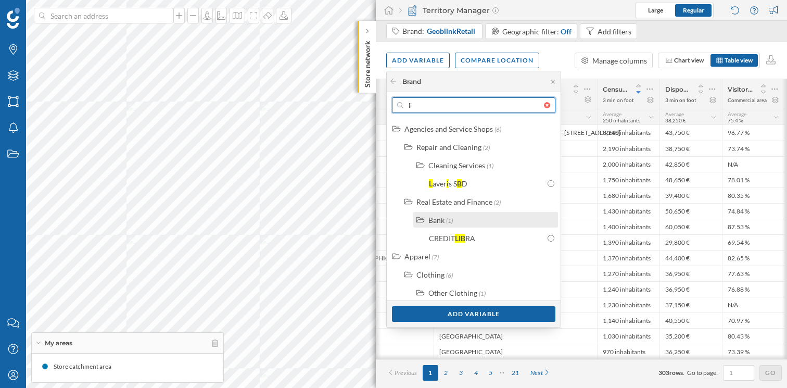
type input "l"
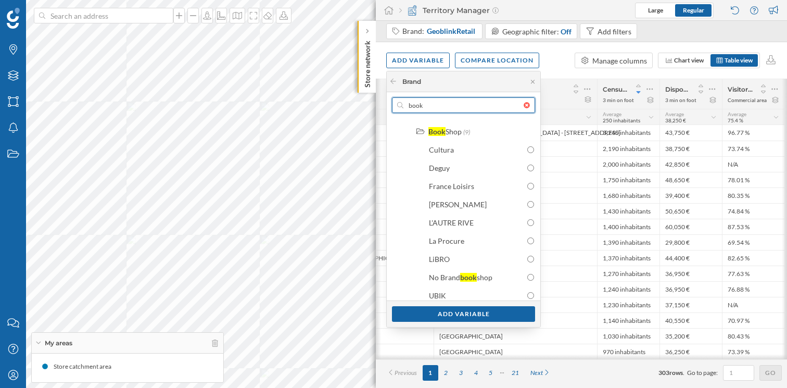
scroll to position [260, 0]
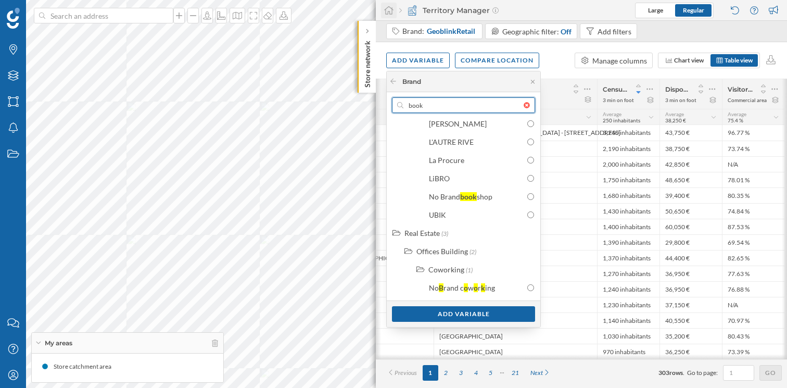
type input "book"
click at [529, 81] on icon at bounding box center [533, 82] width 8 height 6
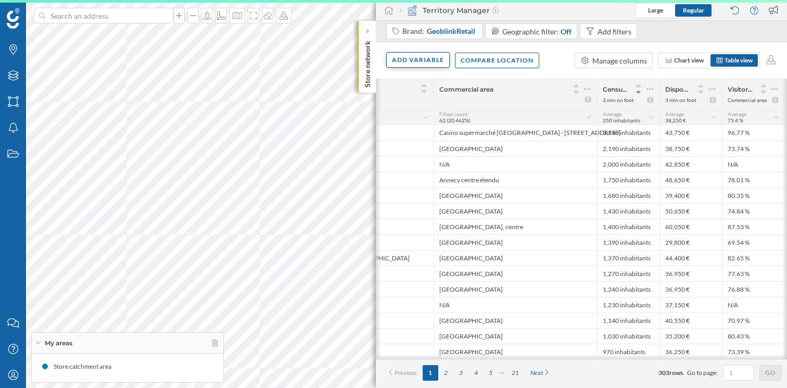
click at [422, 53] on div "Add variable" at bounding box center [418, 60] width 64 height 16
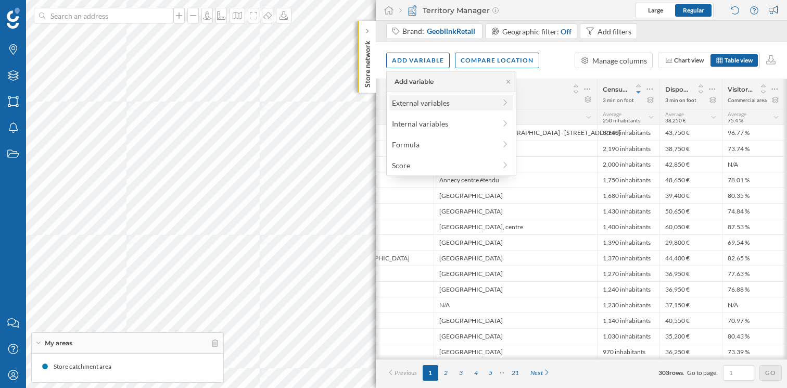
click at [443, 102] on div "External variables" at bounding box center [444, 102] width 104 height 11
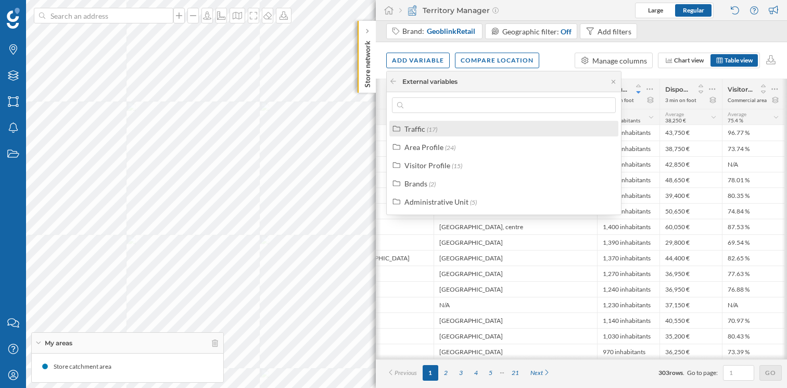
click at [431, 124] on label "Traffic (17)" at bounding box center [420, 128] width 33 height 11
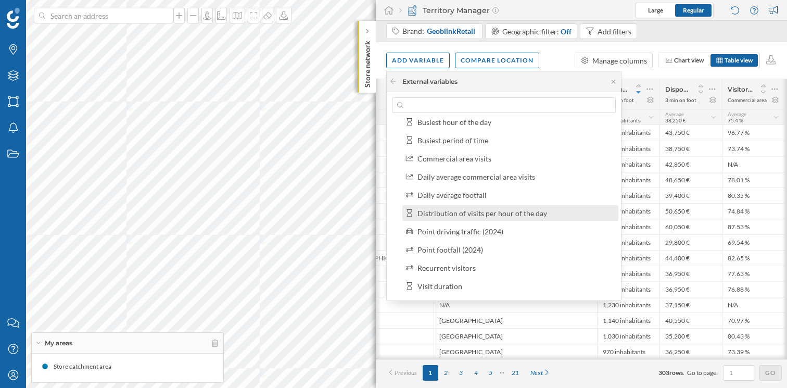
scroll to position [87, 0]
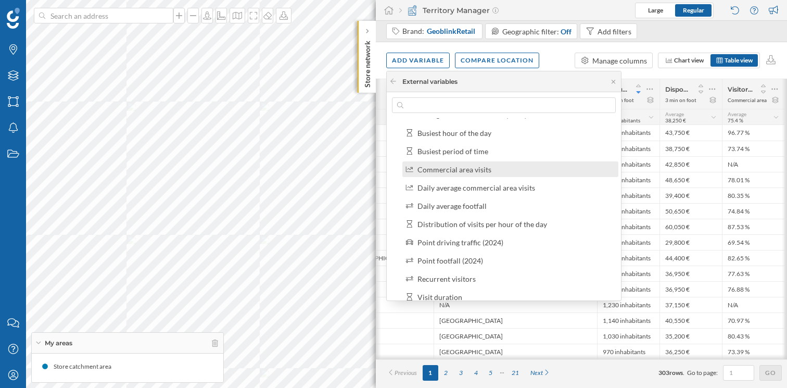
click at [469, 167] on div "Commercial area visits" at bounding box center [454, 169] width 74 height 9
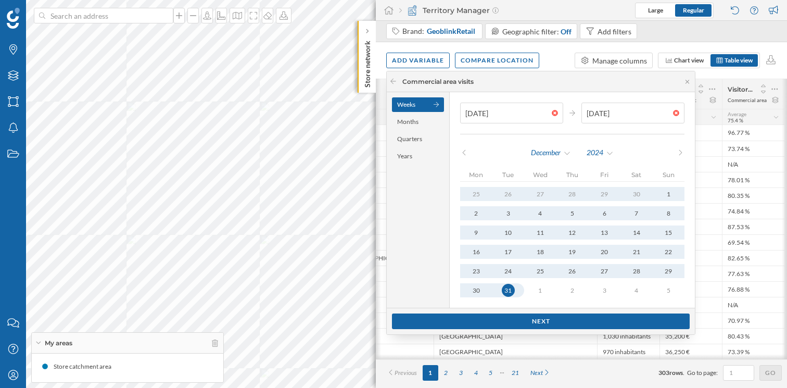
click at [461, 153] on icon at bounding box center [464, 152] width 8 height 6
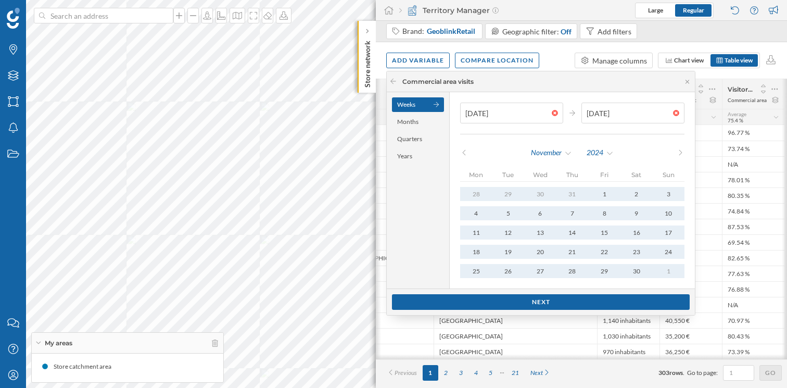
click at [461, 153] on icon at bounding box center [464, 152] width 8 height 6
type input "[DATE]"
click at [508, 192] on div "1" at bounding box center [508, 194] width 14 height 14
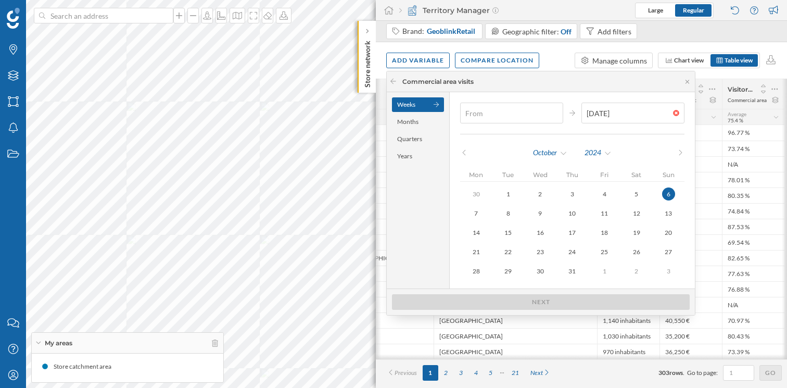
click at [552, 115] on div at bounding box center [557, 113] width 11 height 6
type input "[DATE]"
click at [475, 193] on div "30" at bounding box center [476, 194] width 14 height 14
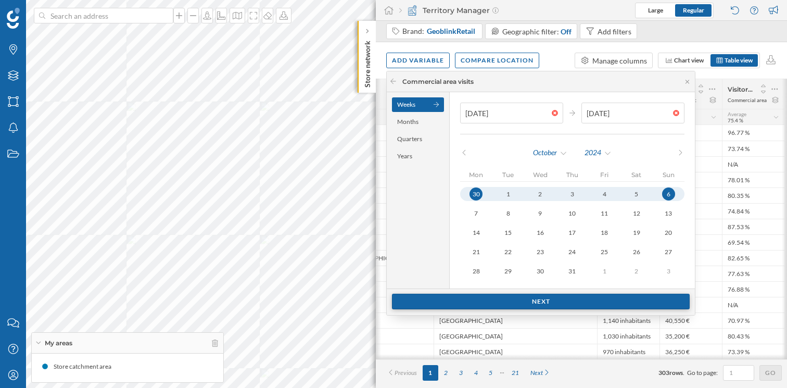
click at [541, 303] on div "Next" at bounding box center [541, 302] width 298 height 16
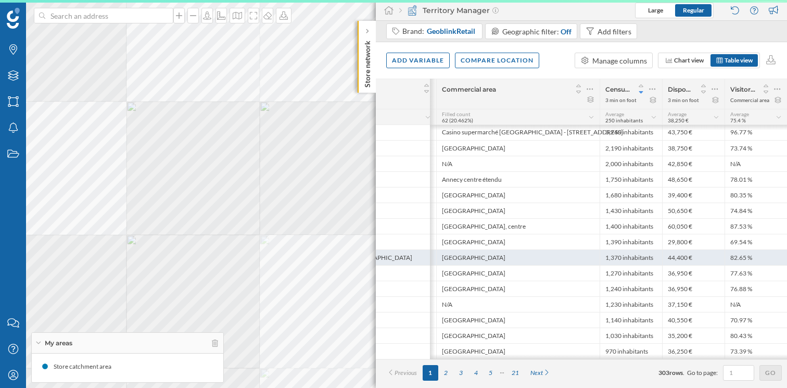
scroll to position [1, 231]
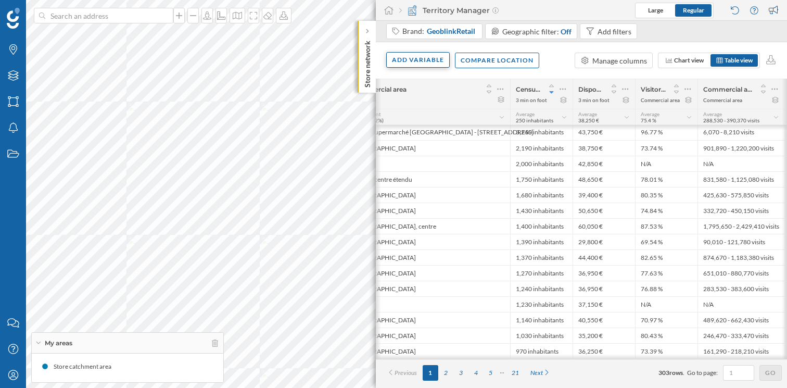
click at [417, 64] on div "Add variable" at bounding box center [418, 60] width 64 height 16
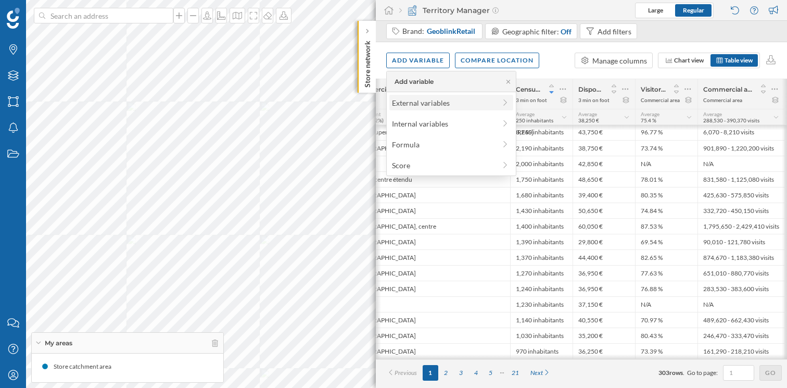
click at [457, 98] on div "External variables" at bounding box center [444, 102] width 104 height 11
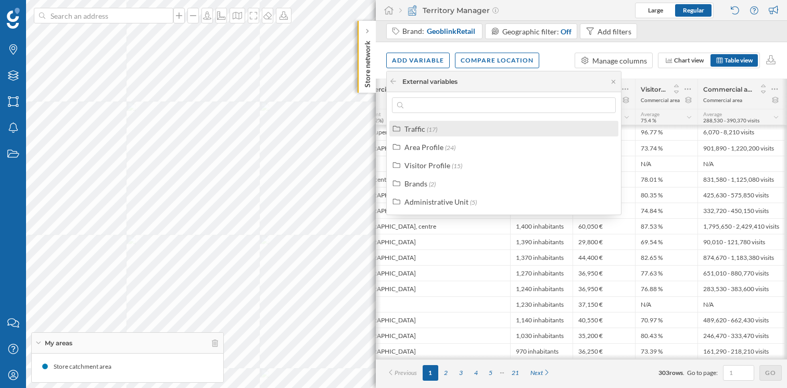
click at [447, 134] on div "Traffic (17)" at bounding box center [503, 129] width 229 height 16
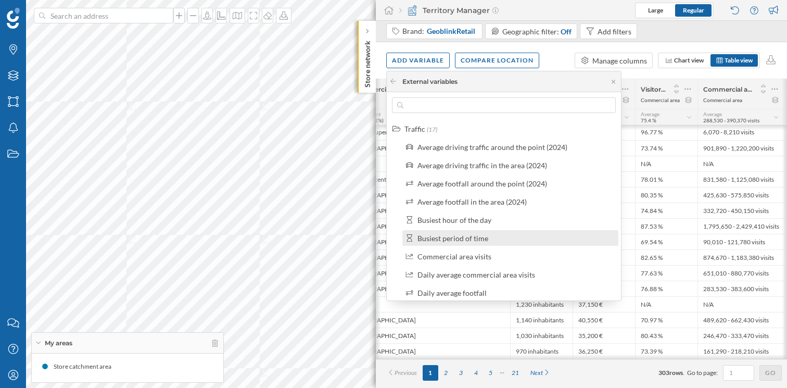
scroll to position [47, 0]
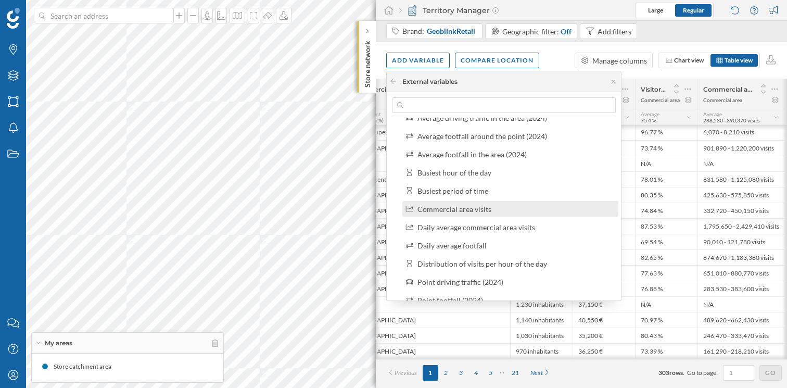
click at [472, 213] on label "Commercial area visits" at bounding box center [454, 209] width 74 height 11
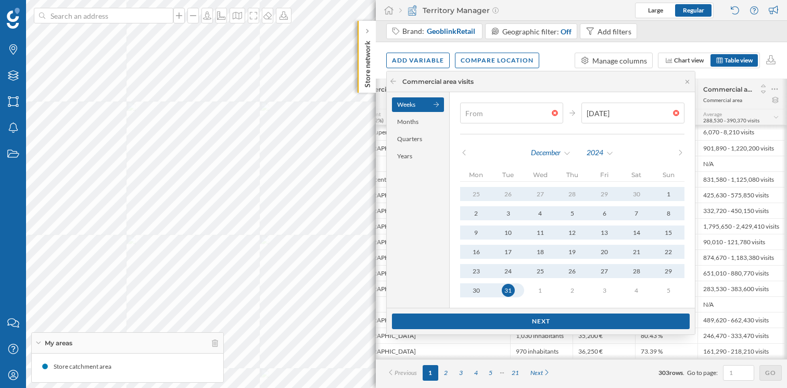
click at [553, 112] on div at bounding box center [557, 113] width 11 height 6
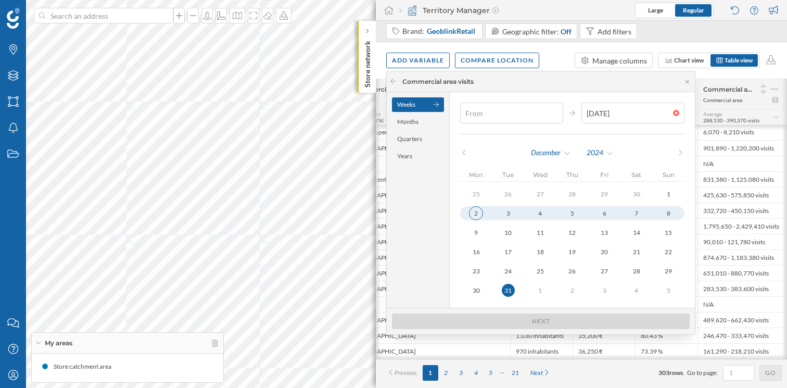
type input "[DATE]"
click at [478, 212] on div "2" at bounding box center [476, 213] width 14 height 14
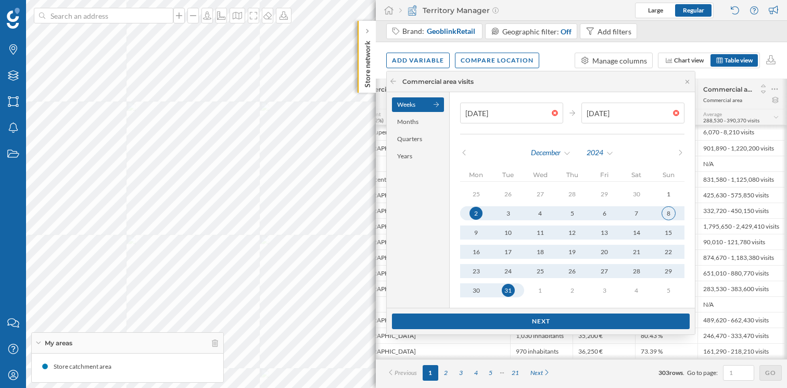
click at [662, 213] on div "8" at bounding box center [669, 213] width 14 height 14
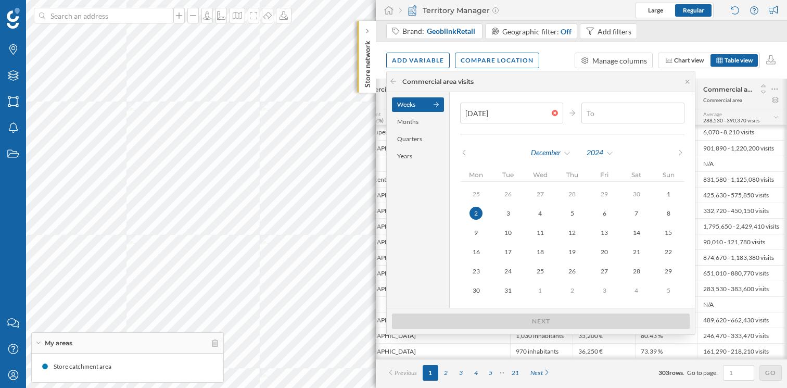
click at [673, 112] on div at bounding box center [678, 113] width 11 height 6
type input "[DATE]"
click at [662, 209] on div "8" at bounding box center [669, 213] width 14 height 14
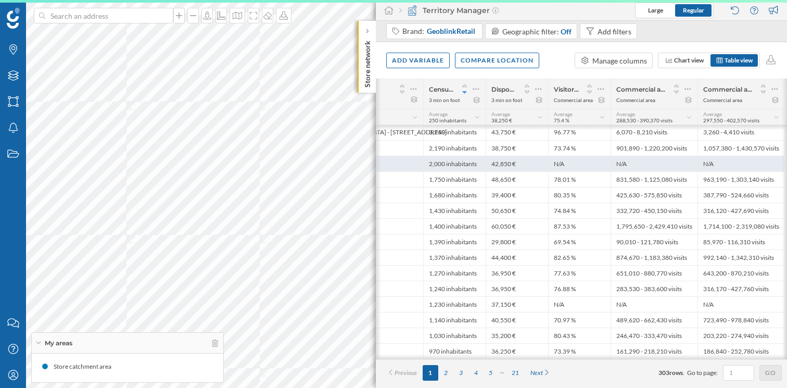
scroll to position [0, 318]
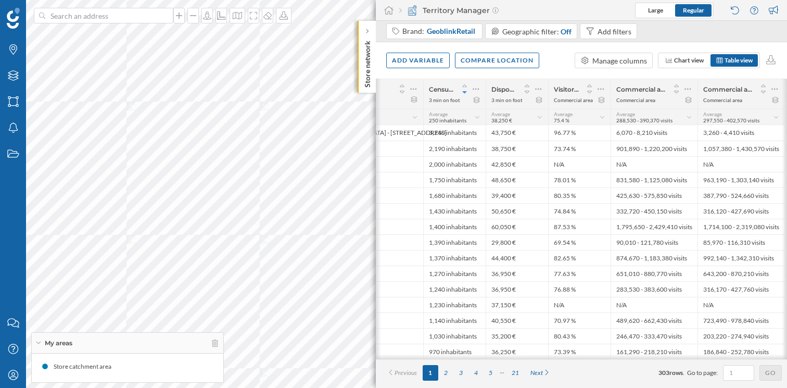
click at [775, 117] on icon at bounding box center [776, 117] width 5 height 3
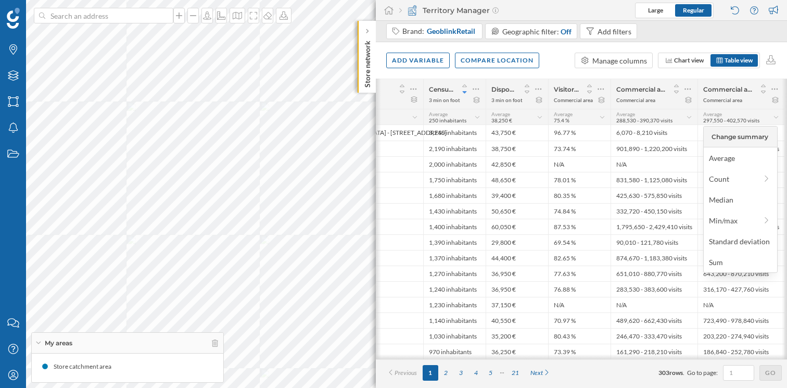
click at [775, 117] on icon at bounding box center [776, 117] width 7 height 5
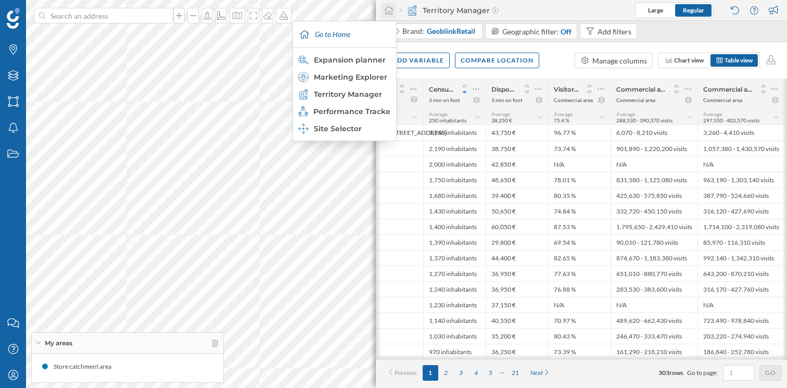
click at [389, 10] on icon at bounding box center [389, 10] width 10 height 9
